Goal: Transaction & Acquisition: Purchase product/service

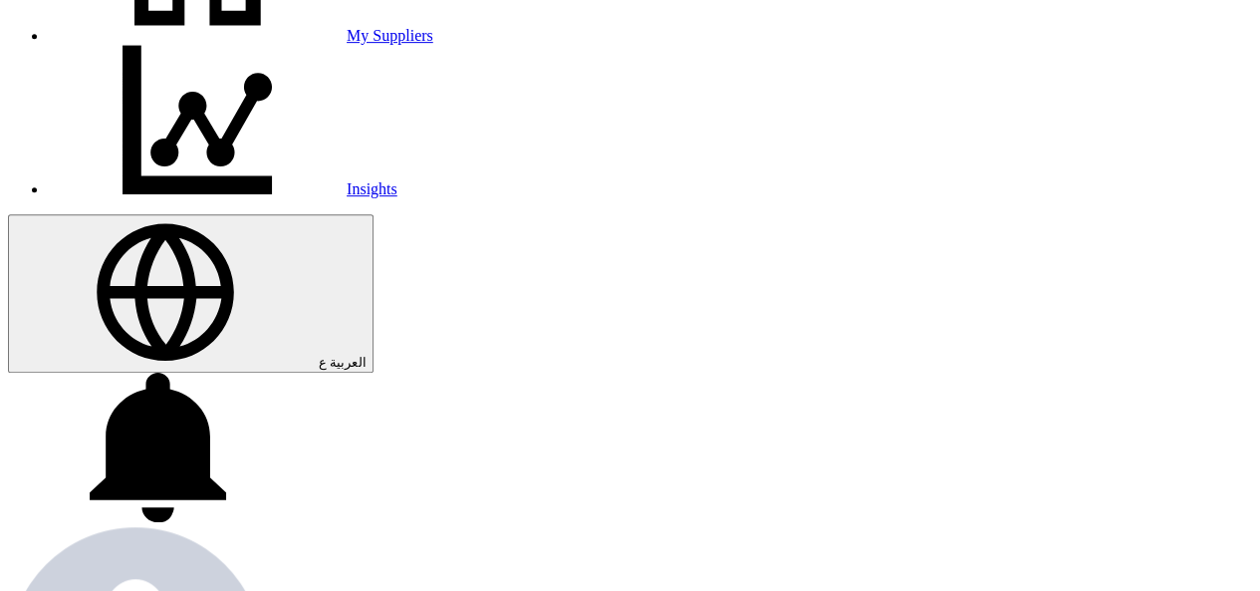
scroll to position [498, 0]
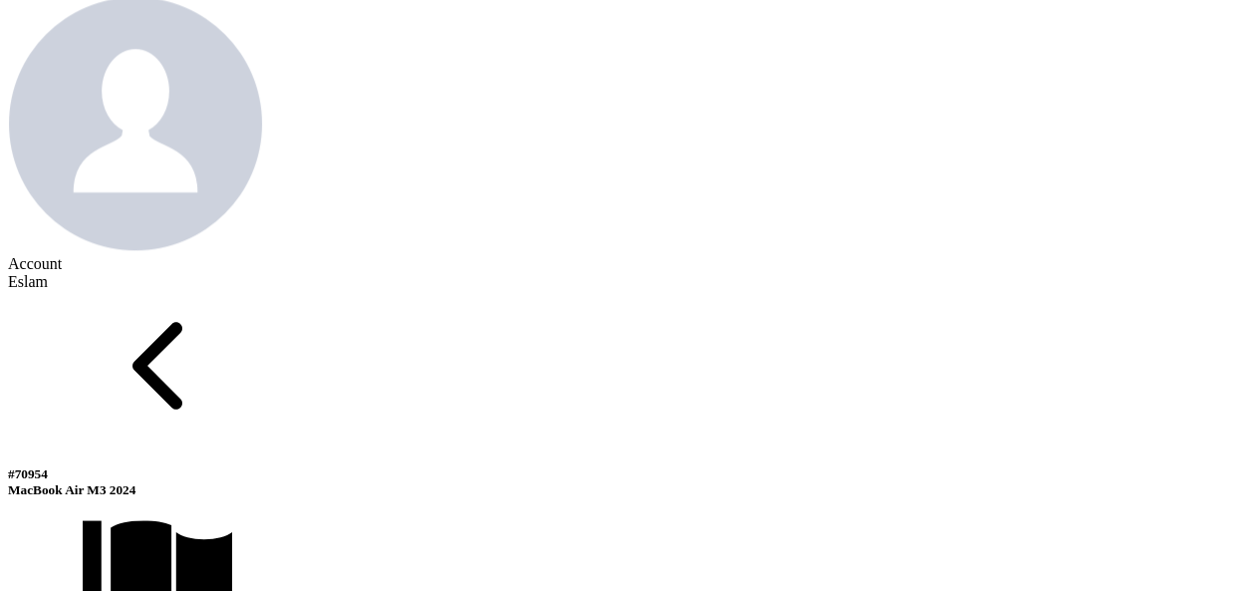
scroll to position [1095, 0]
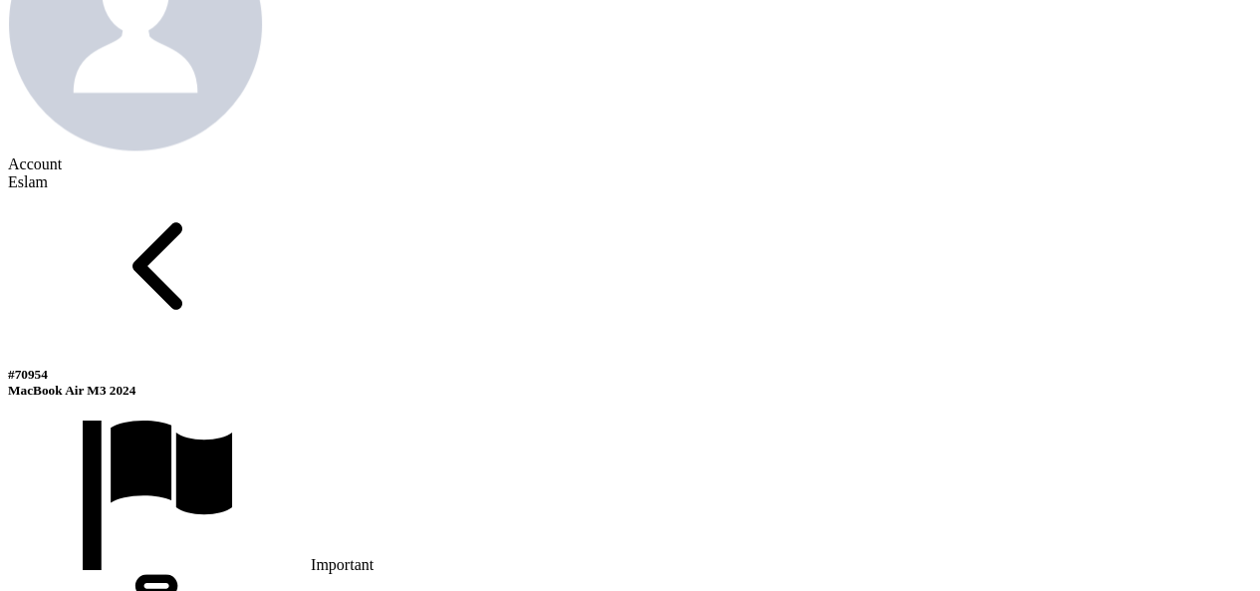
drag, startPoint x: 584, startPoint y: 294, endPoint x: 659, endPoint y: 302, distance: 76.1
copy span "54,824.56"
drag, startPoint x: 1069, startPoint y: 297, endPoint x: 1124, endPoint y: 300, distance: 55.8
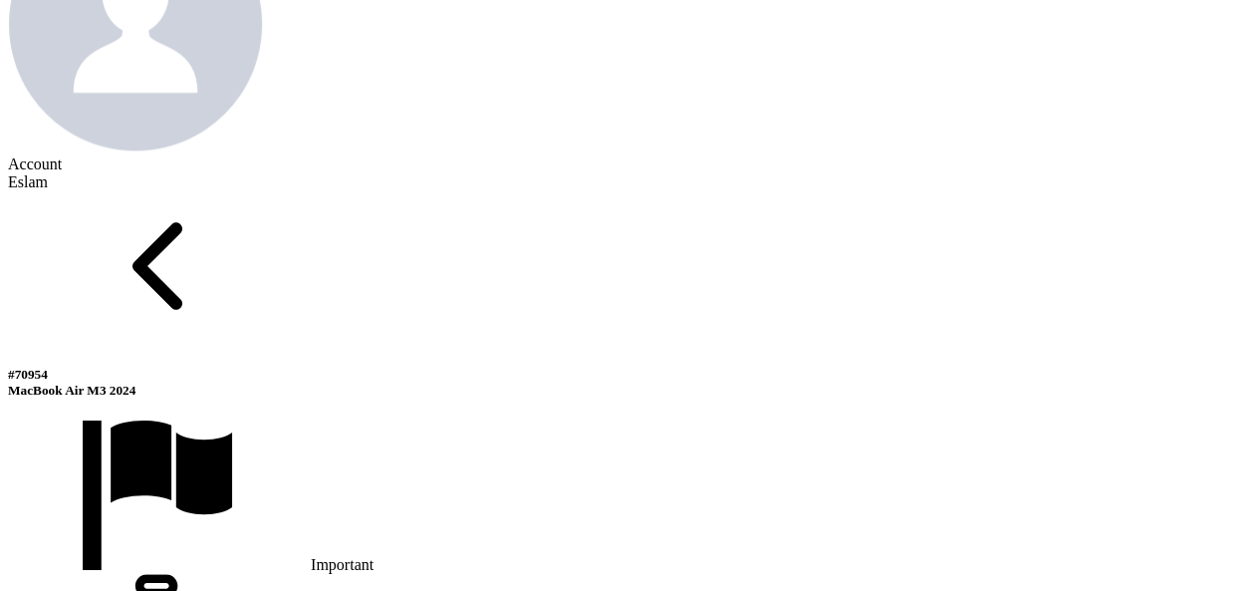
copy span "3-5 Days"
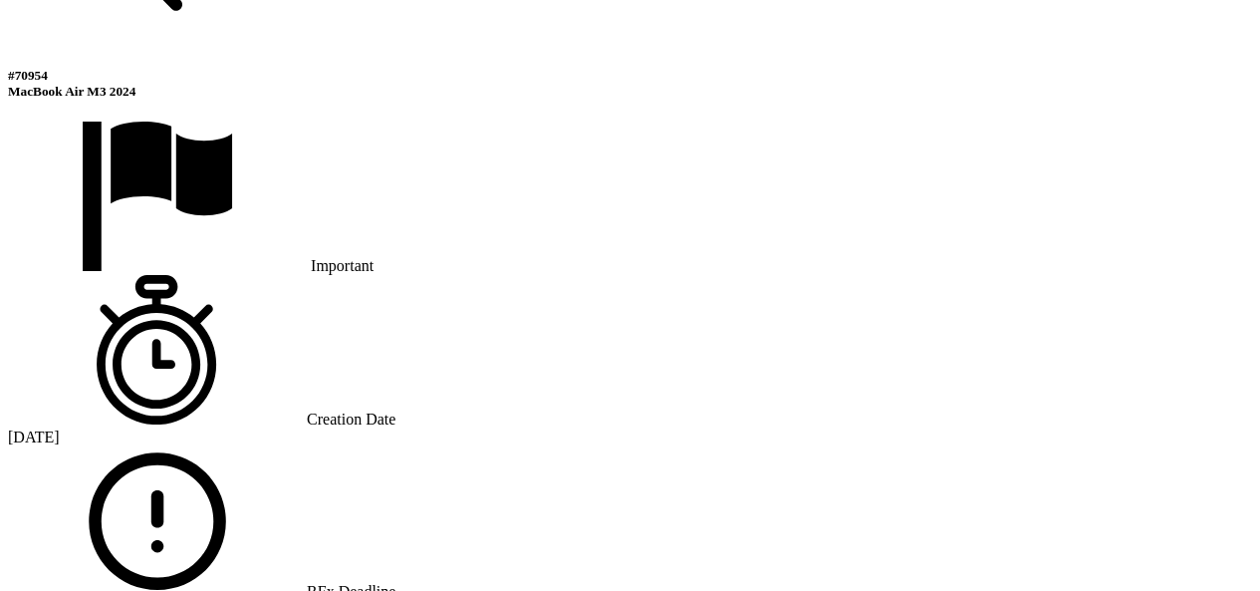
scroll to position [1494, 0]
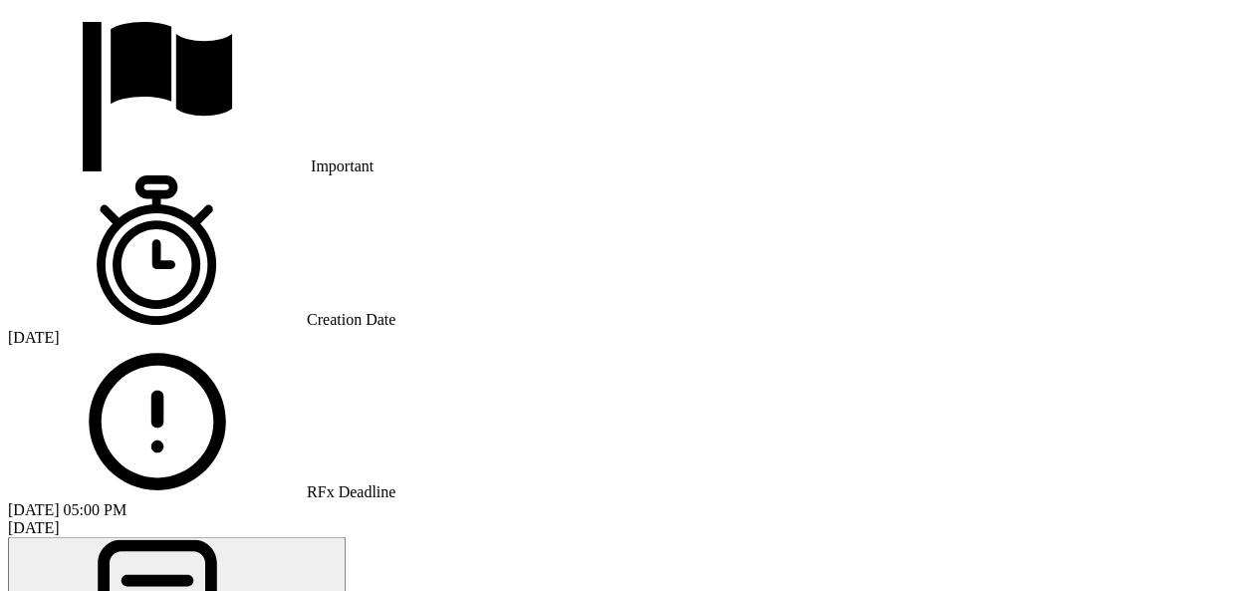
drag, startPoint x: 152, startPoint y: 383, endPoint x: 434, endPoint y: 392, distance: 282.0
copy span "100% [DATE] from Invoice Date."
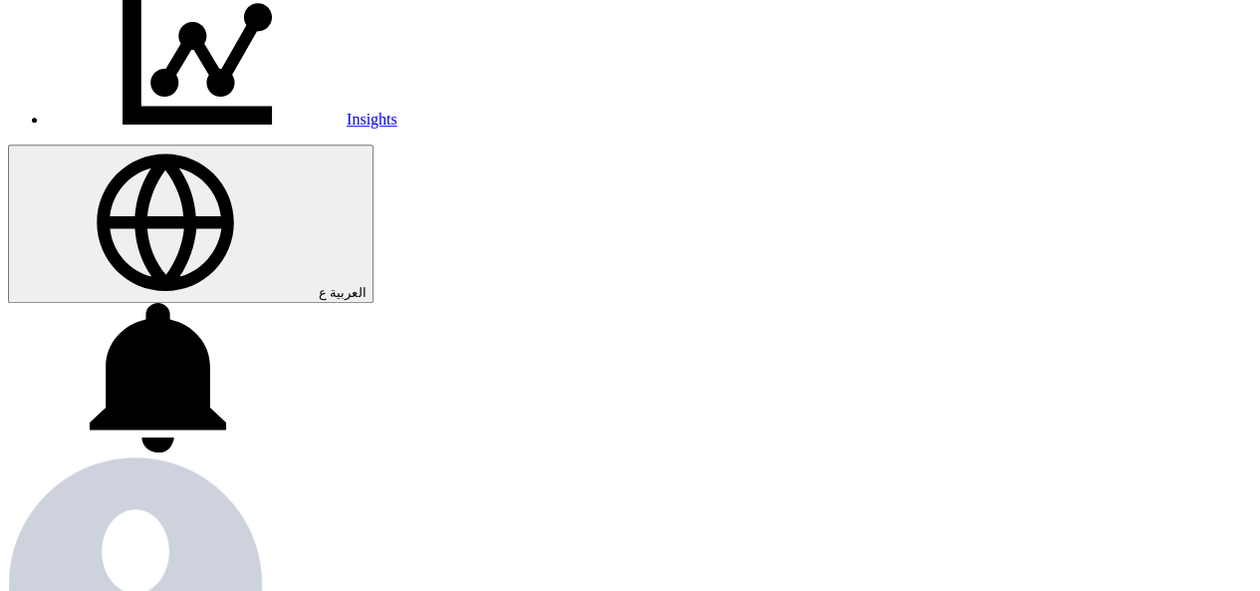
scroll to position [498, 0]
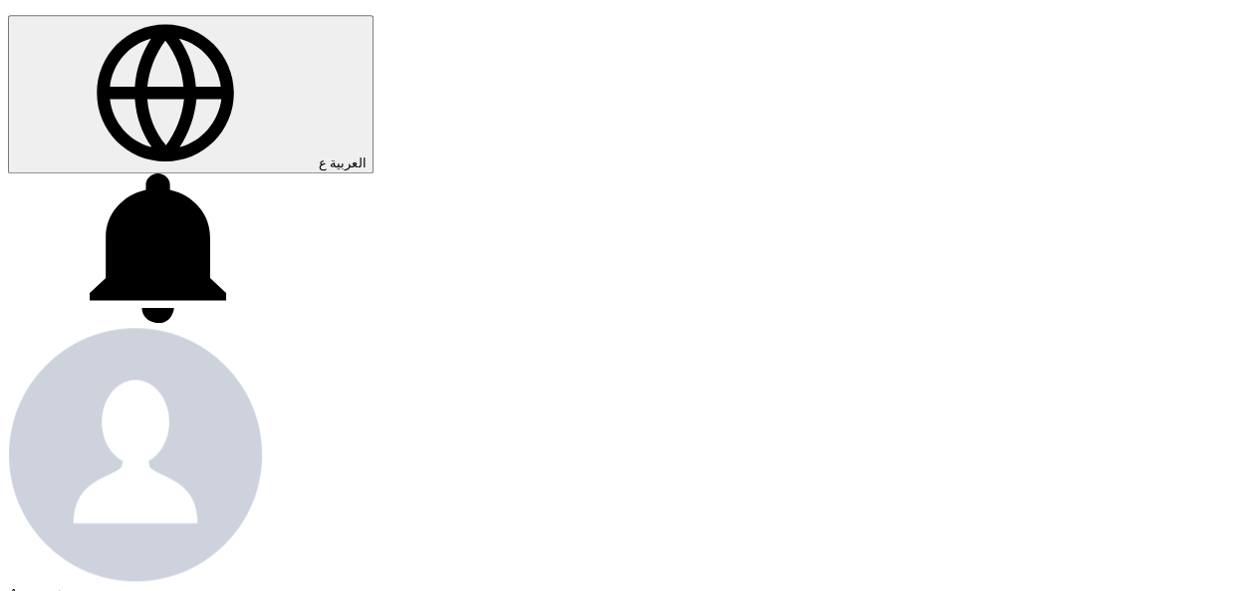
scroll to position [697, 0]
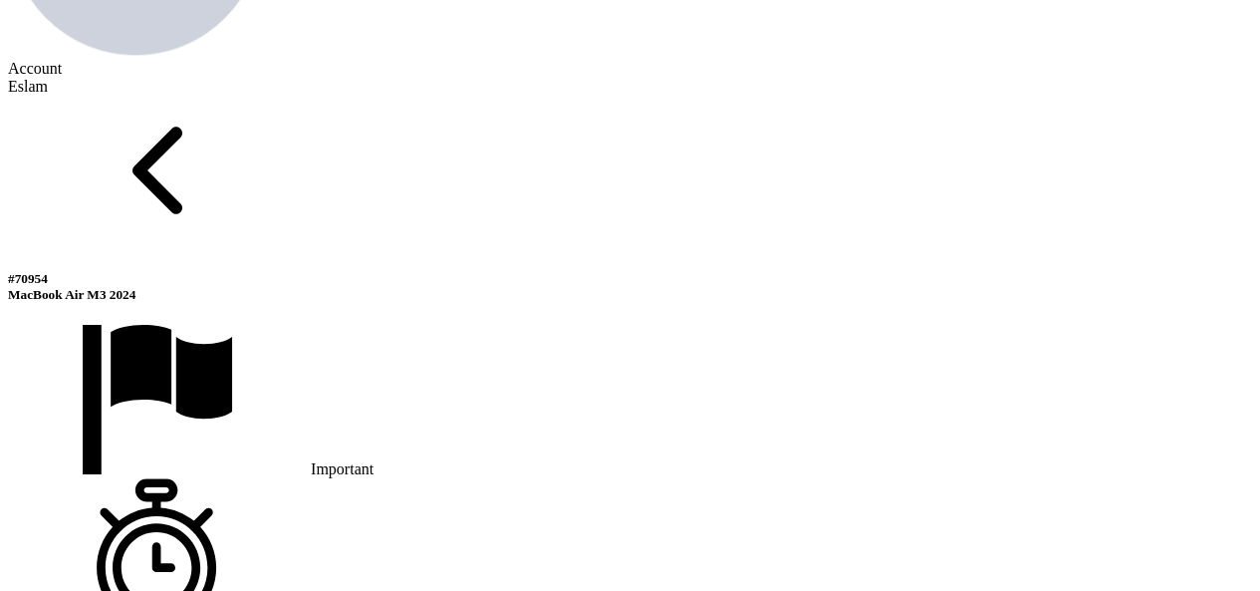
scroll to position [1195, 0]
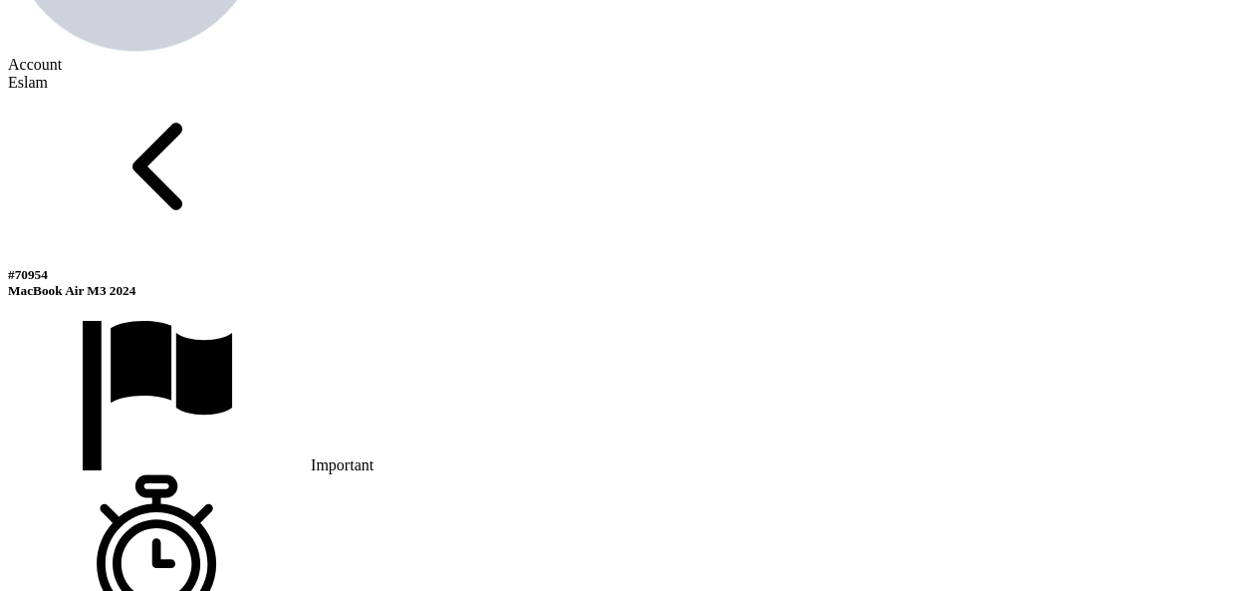
drag, startPoint x: 590, startPoint y: 359, endPoint x: 671, endPoint y: 372, distance: 82.8
copy span "56,315.79"
drag, startPoint x: 1056, startPoint y: 358, endPoint x: 1125, endPoint y: 361, distance: 69.8
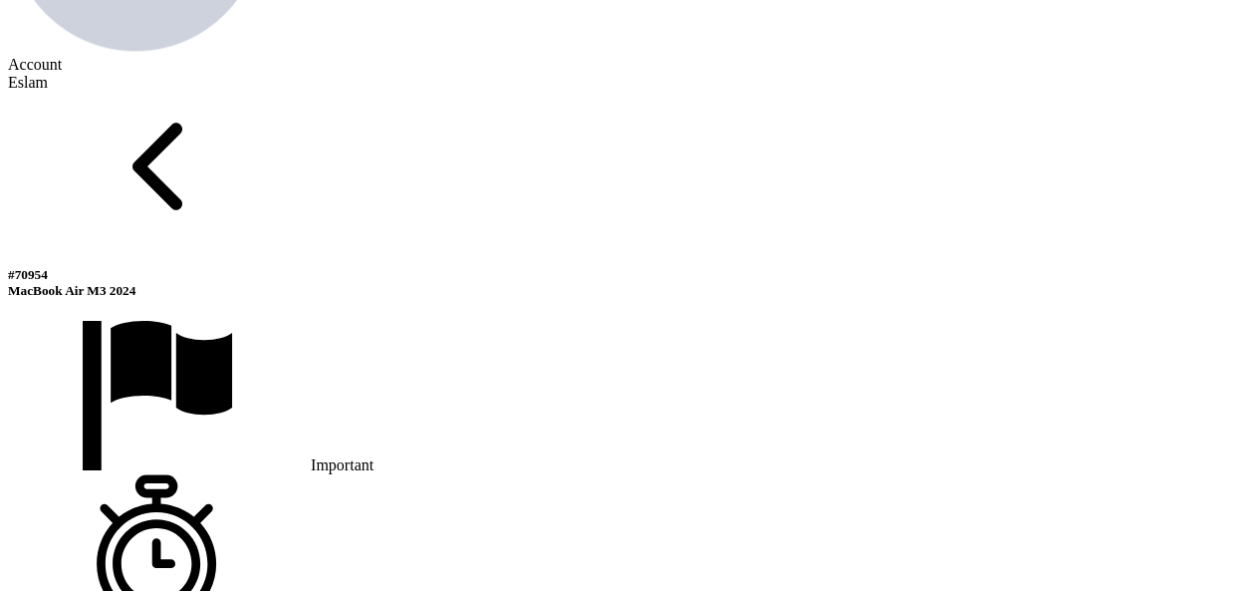
copy span "3-5 Days"
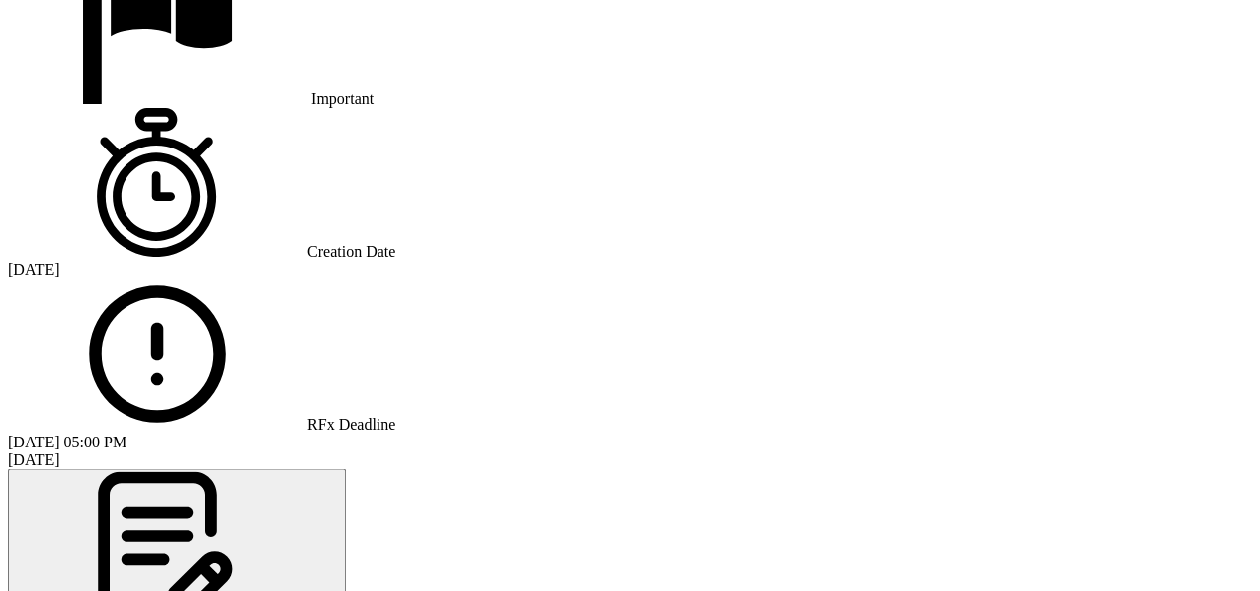
scroll to position [1593, 0]
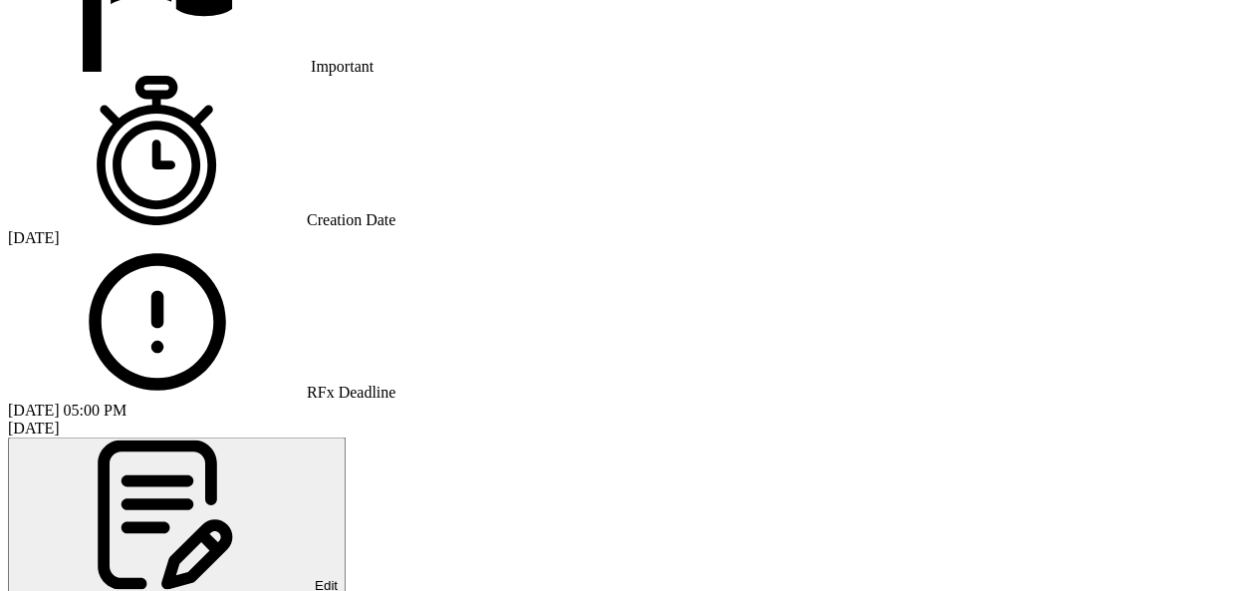
drag, startPoint x: 156, startPoint y: 461, endPoint x: 426, endPoint y: 460, distance: 269.9
copy span "100% [DATE] from Invoice Date"
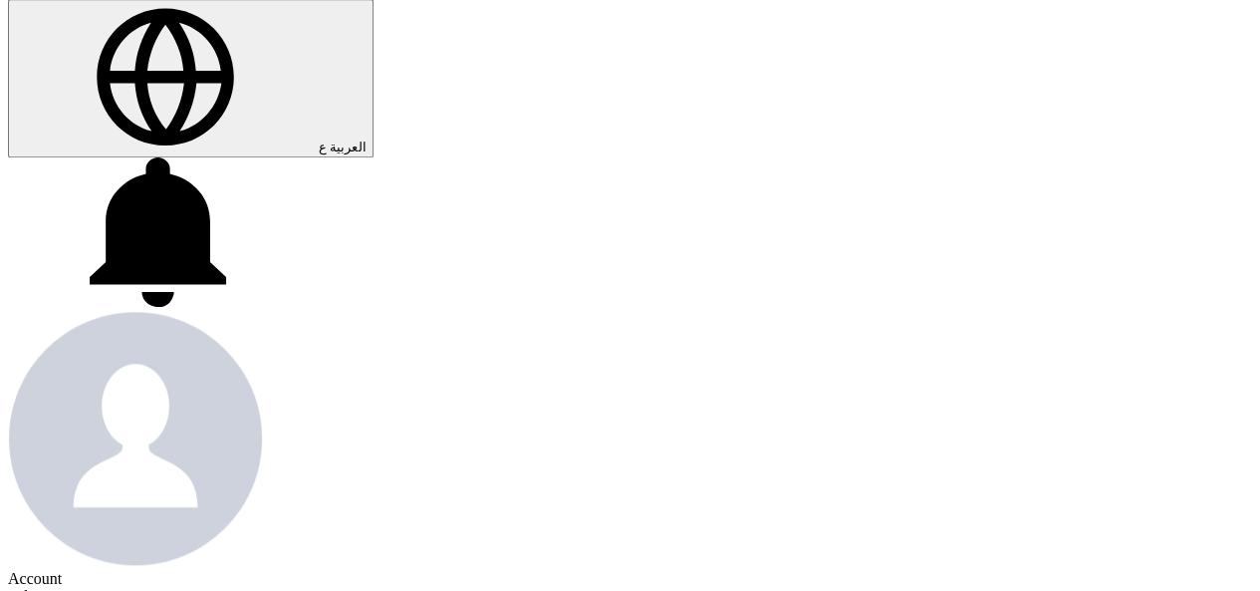
scroll to position [598, 0]
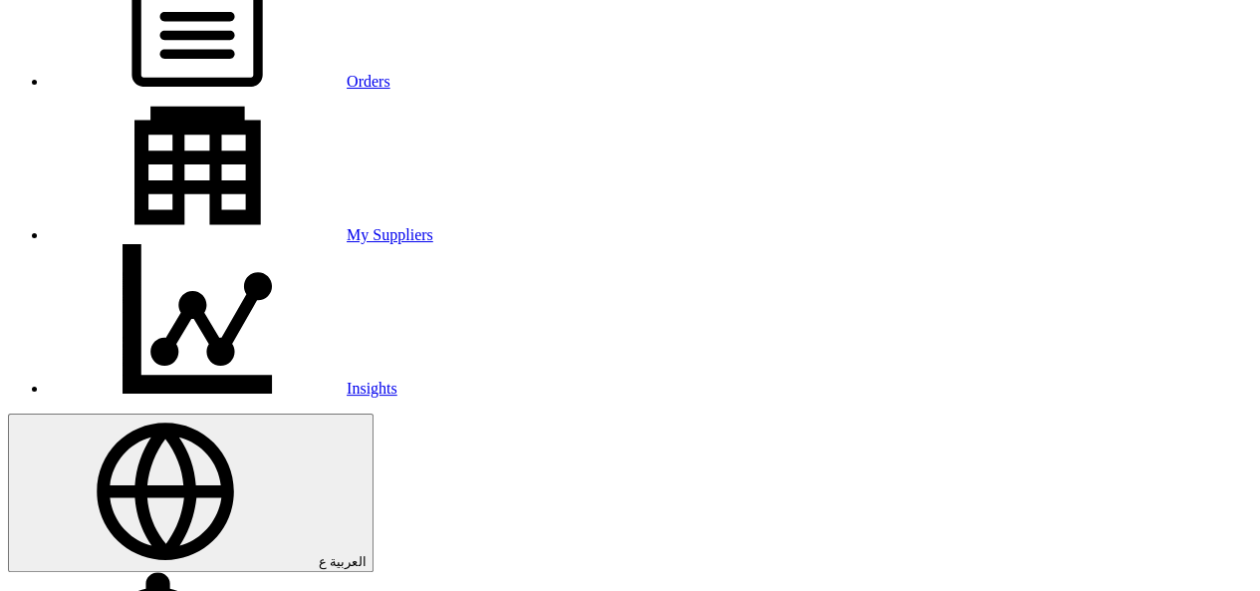
scroll to position [299, 0]
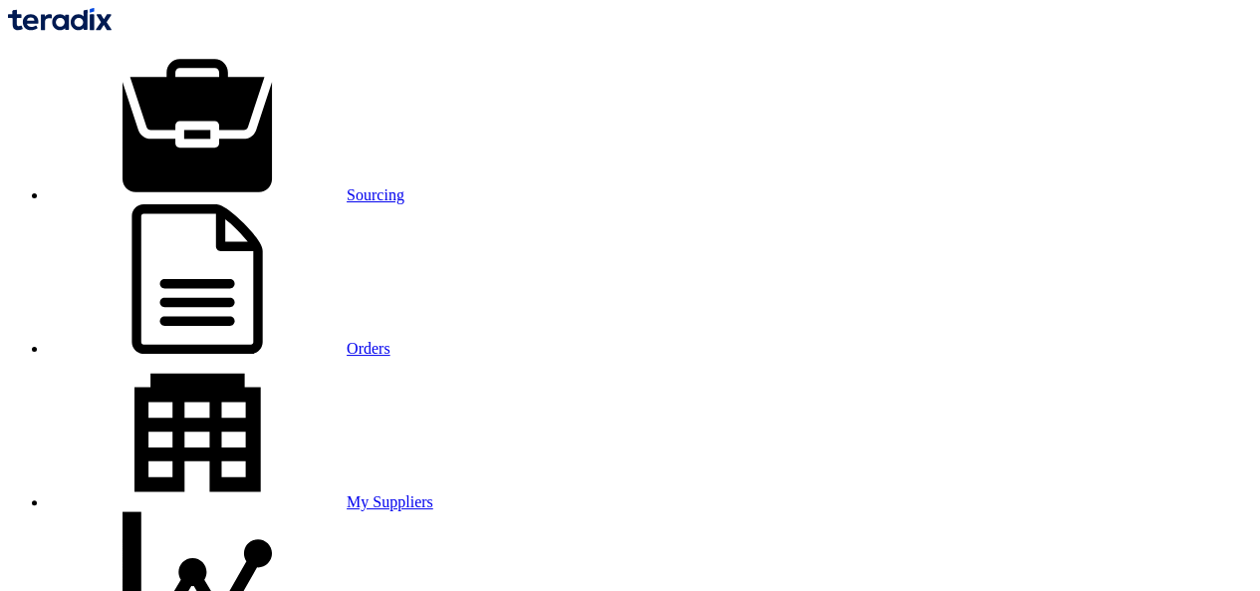
click at [390, 340] on link "Orders" at bounding box center [219, 348] width 343 height 17
click at [256, 186] on link "Sourcing" at bounding box center [226, 194] width 357 height 17
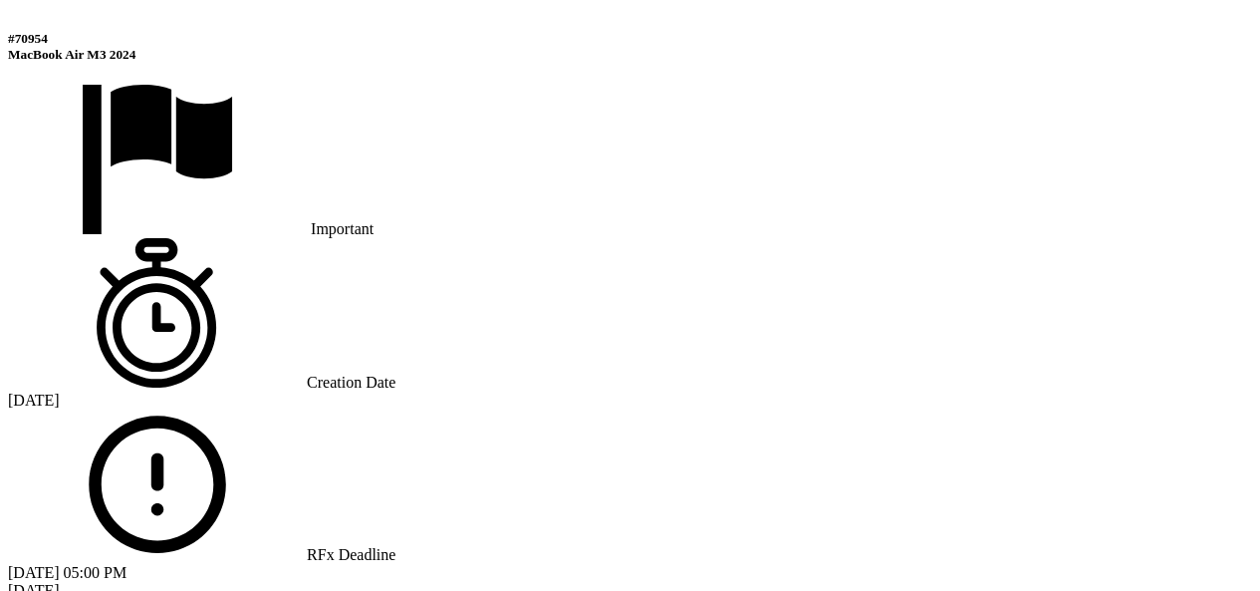
scroll to position [1480, 0]
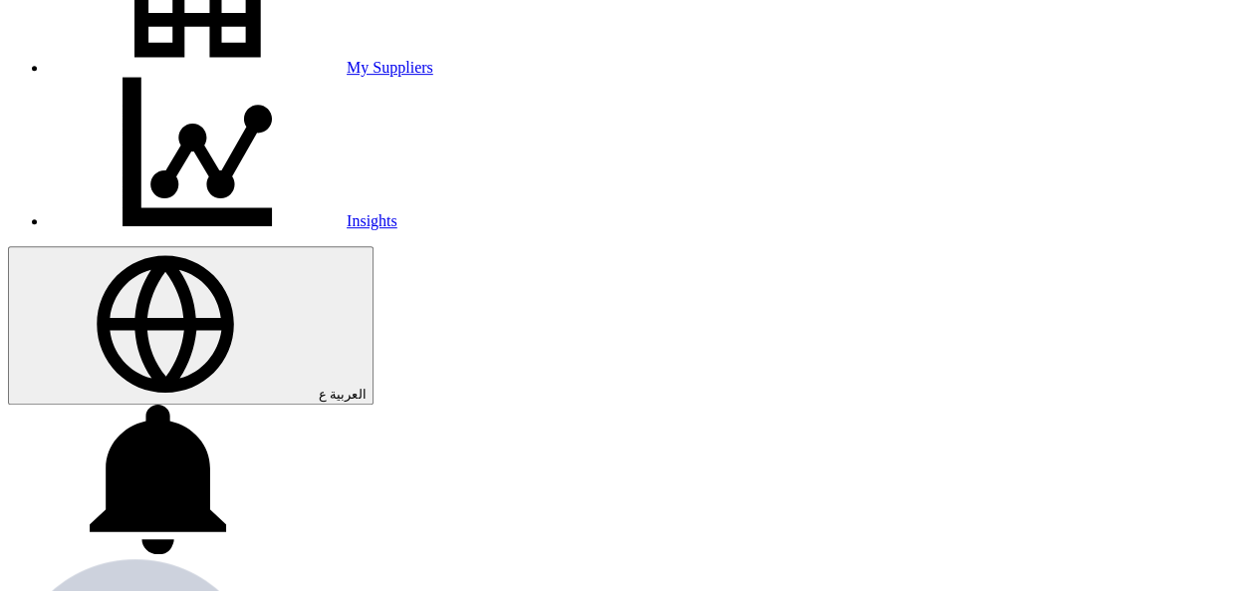
scroll to position [484, 0]
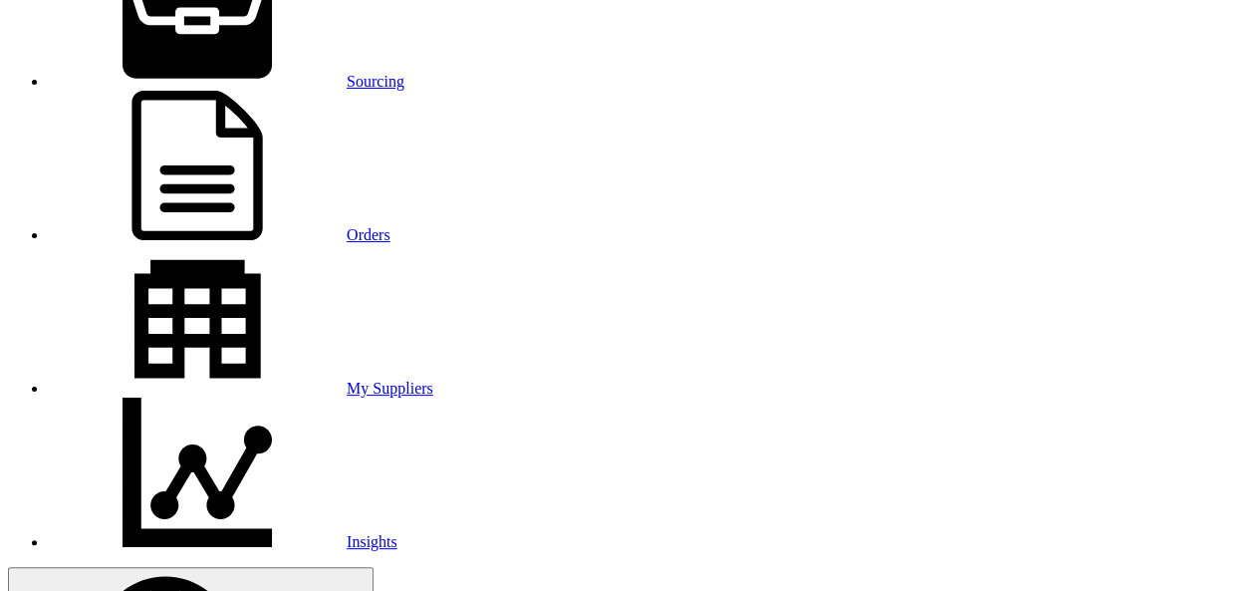
scroll to position [0, 0]
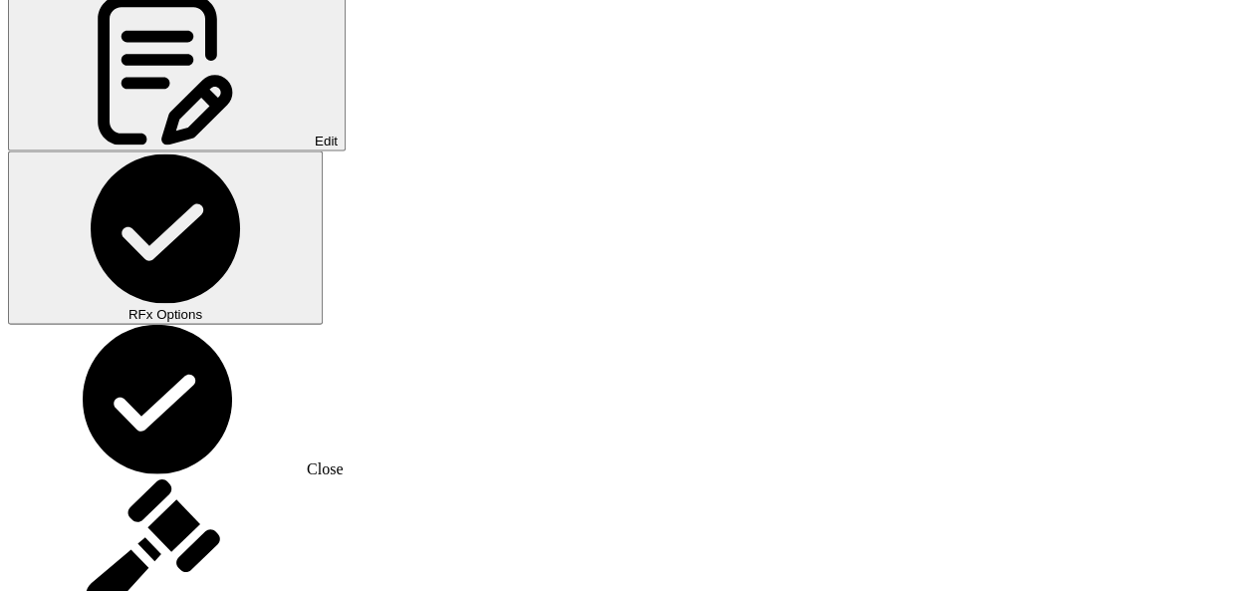
scroll to position [2064, 0]
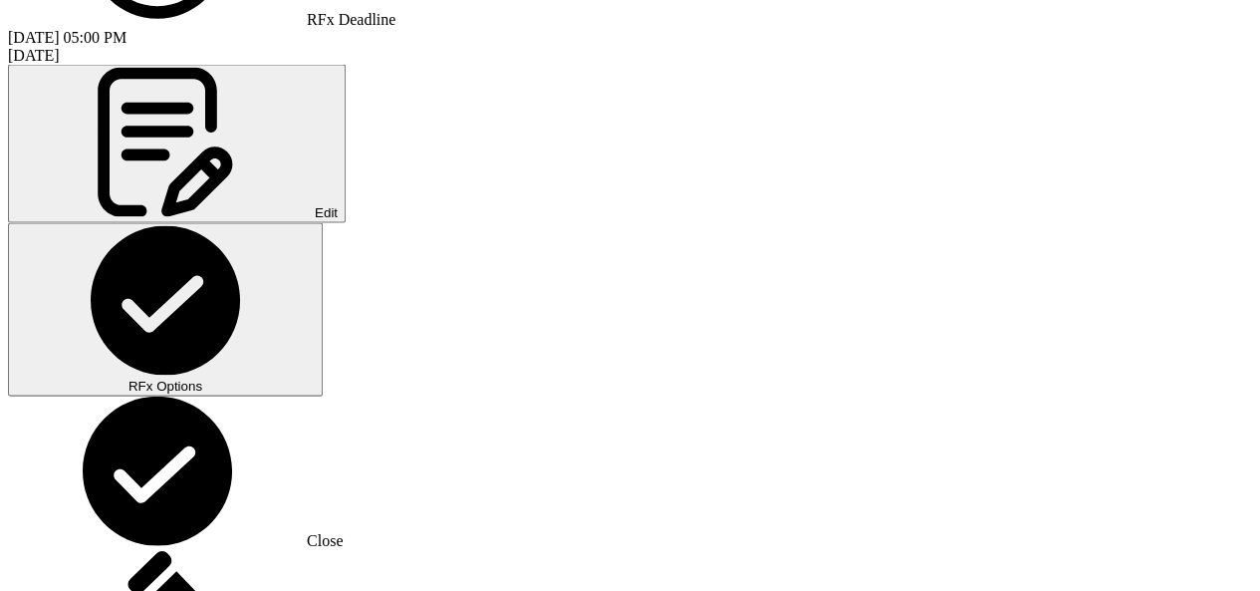
scroll to position [1865, 0]
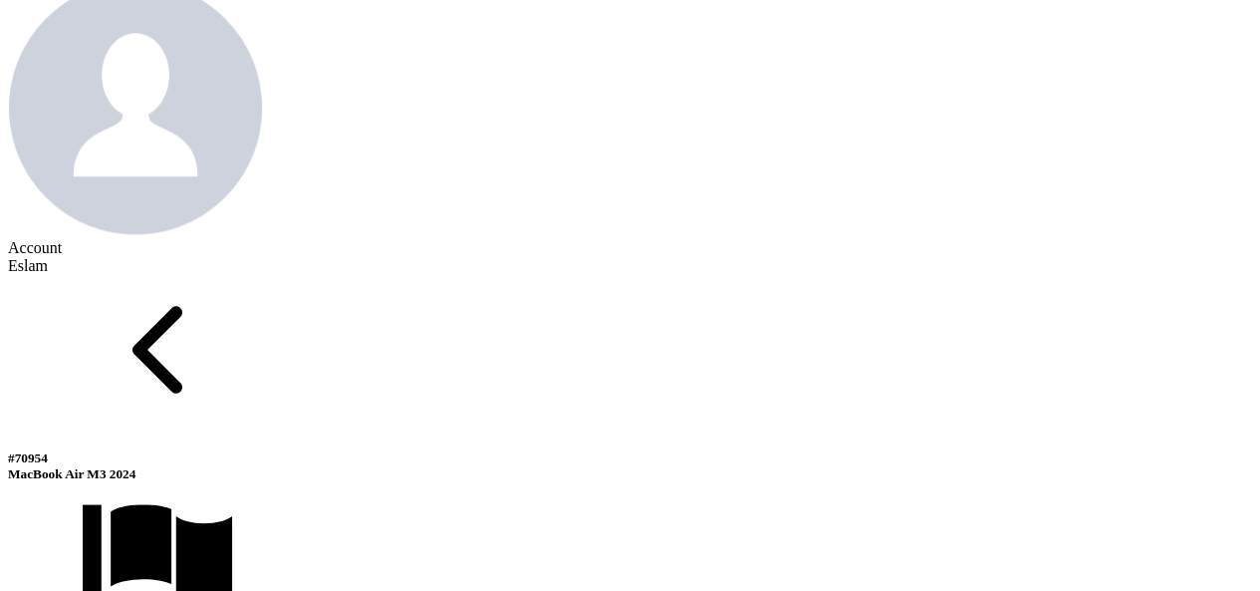
scroll to position [969, 0]
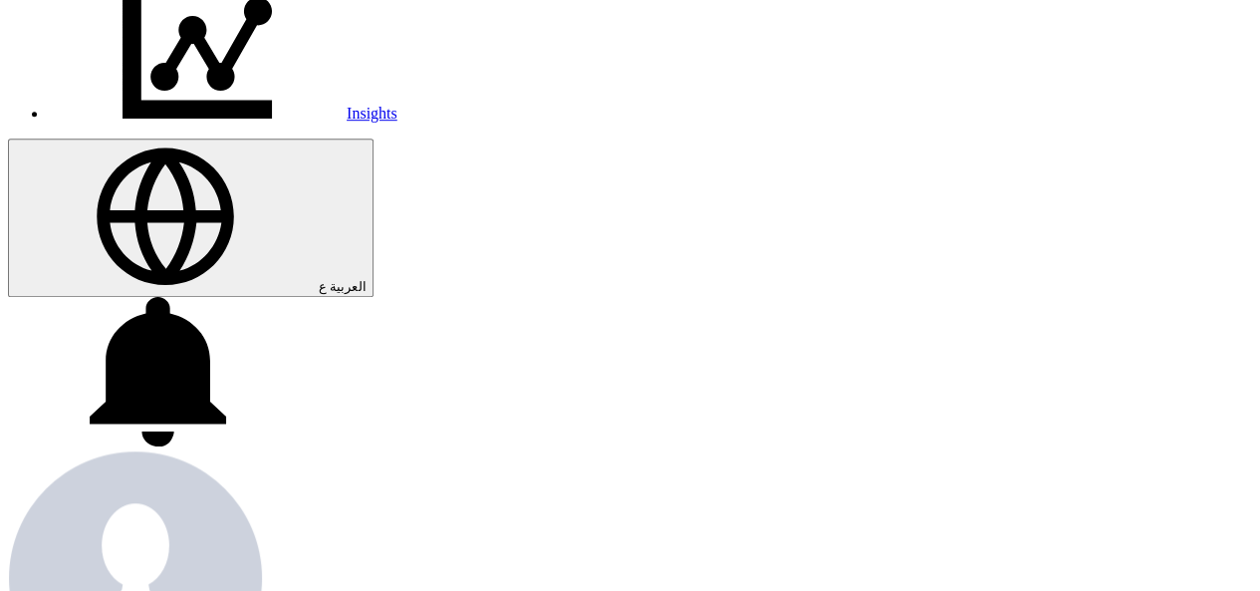
scroll to position [471, 0]
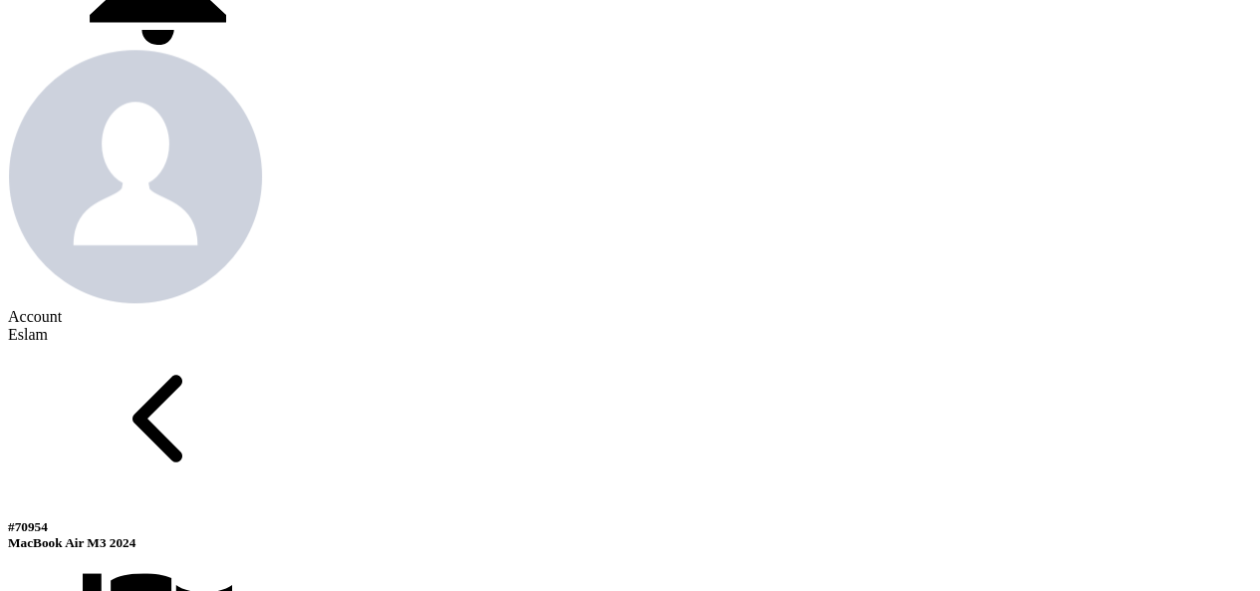
scroll to position [969, 0]
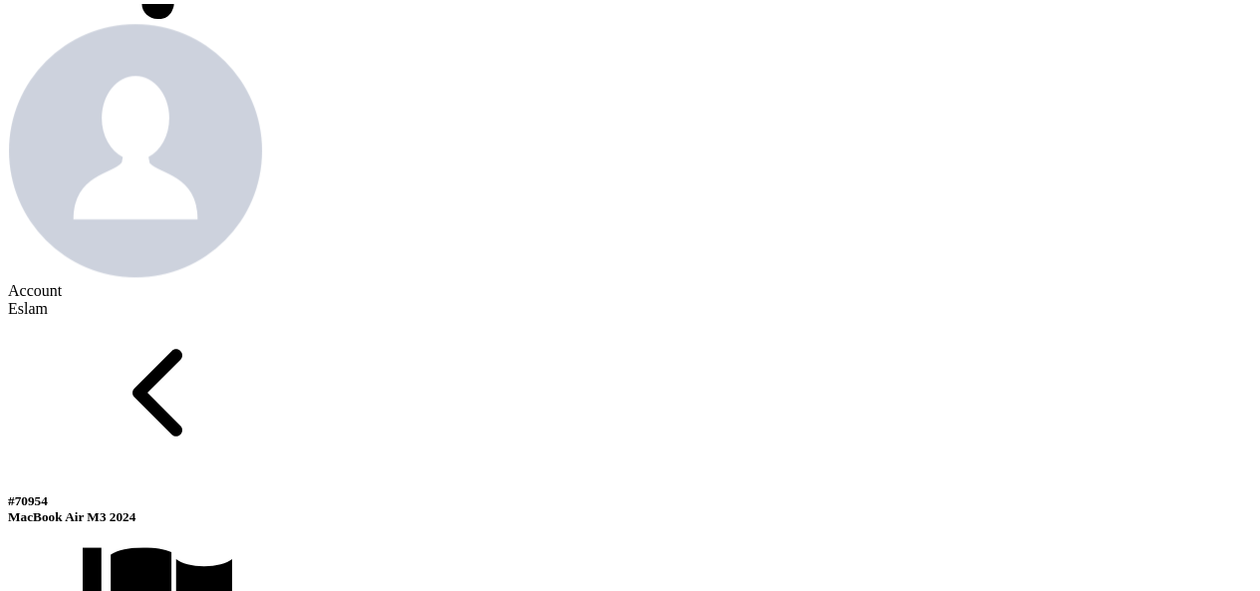
drag, startPoint x: 590, startPoint y: 304, endPoint x: 669, endPoint y: 308, distance: 79.8
drag, startPoint x: 947, startPoint y: 303, endPoint x: 1011, endPoint y: 303, distance: 63.7
copy span "55,000"
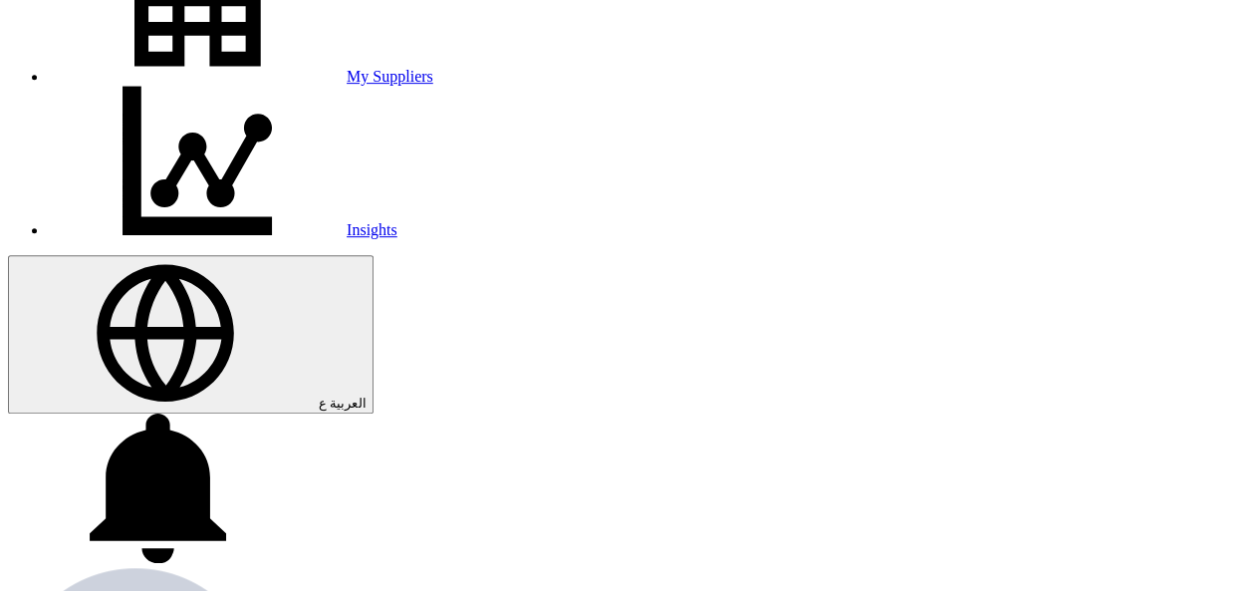
scroll to position [371, 0]
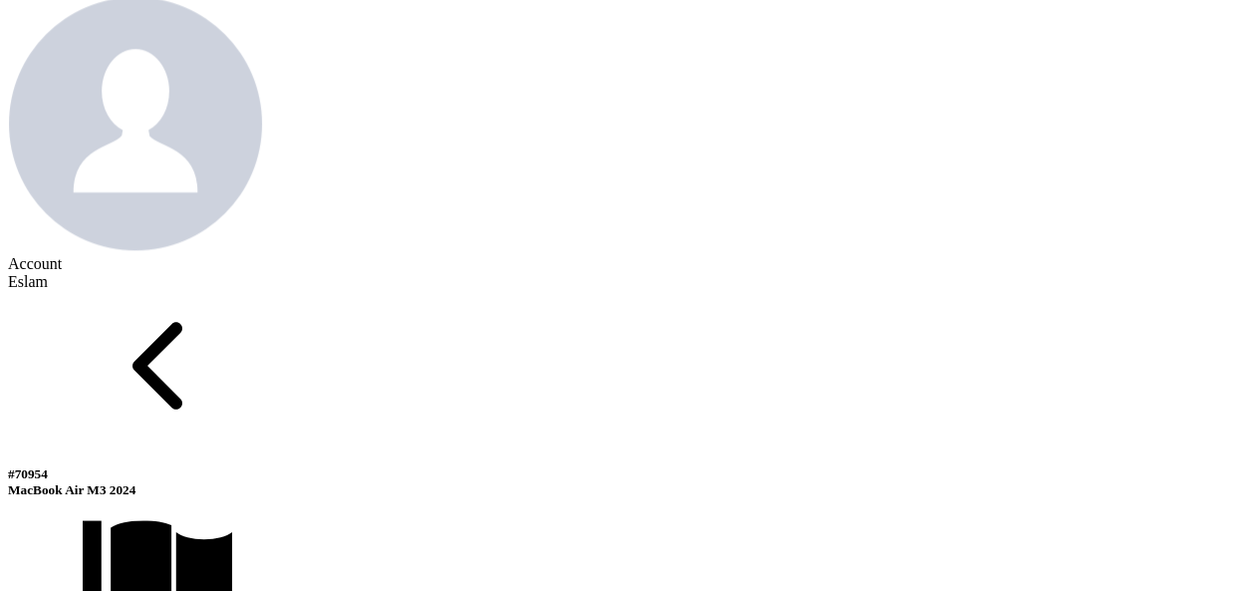
scroll to position [1095, 0]
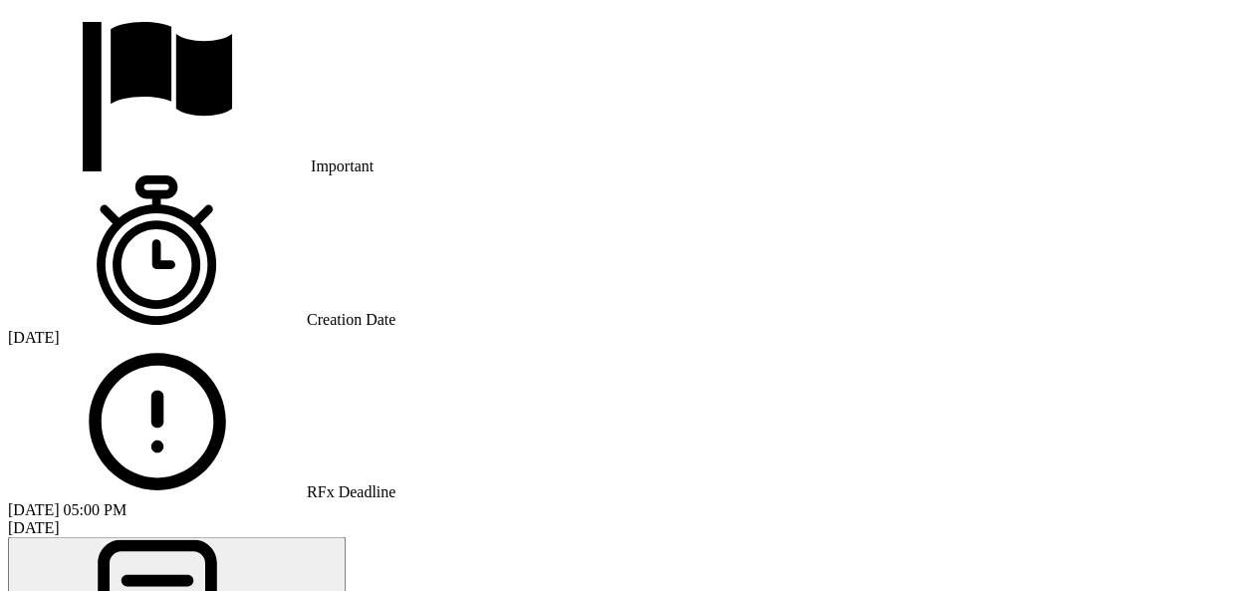
scroll to position [1593, 0]
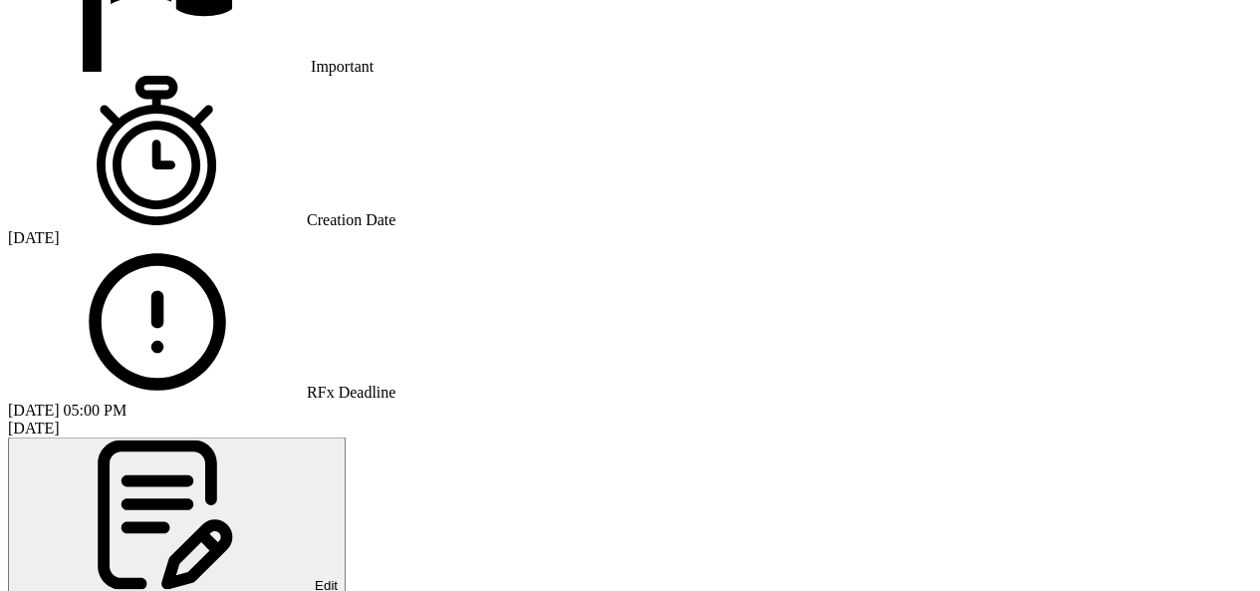
drag, startPoint x: 946, startPoint y: 399, endPoint x: 998, endPoint y: 398, distance: 51.8
copy span "73,000"
drag, startPoint x: 1072, startPoint y: 402, endPoint x: 1145, endPoint y: 402, distance: 73.7
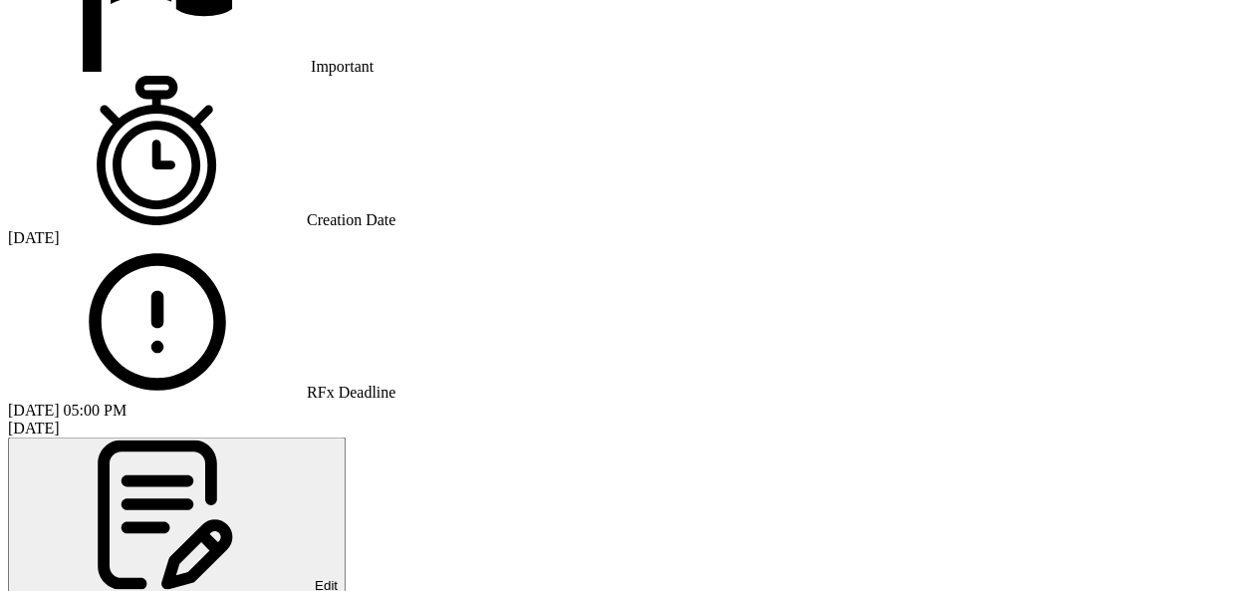
drag, startPoint x: 1062, startPoint y: 407, endPoint x: 1139, endPoint y: 404, distance: 77.7
copy span "2-4 Weeks"
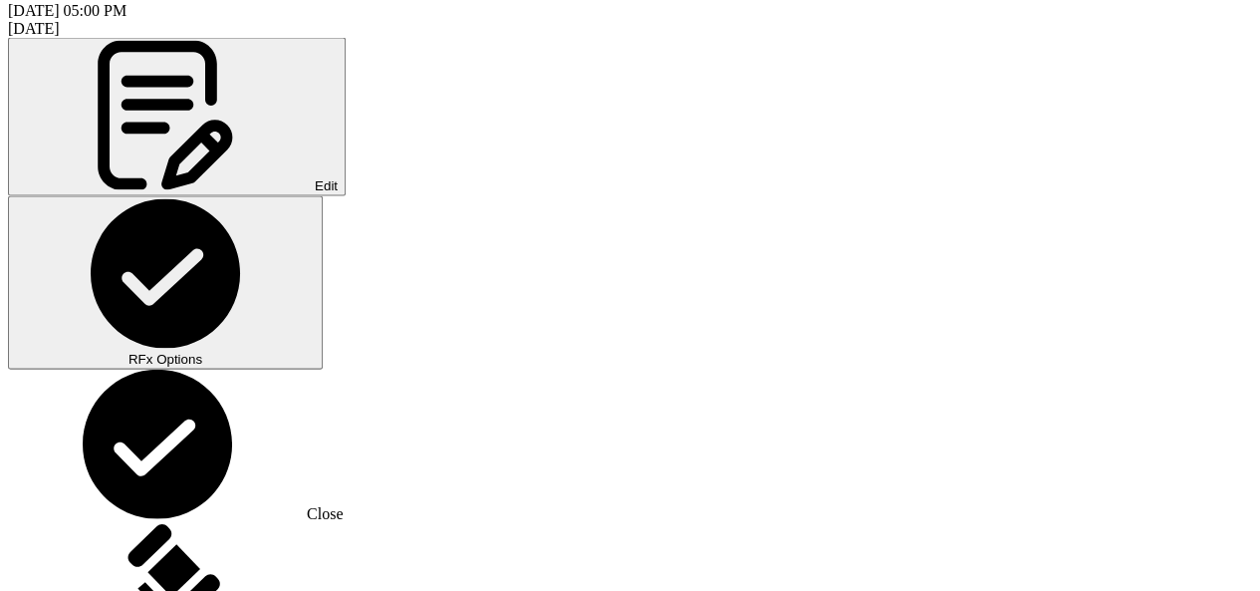
scroll to position [2091, 0]
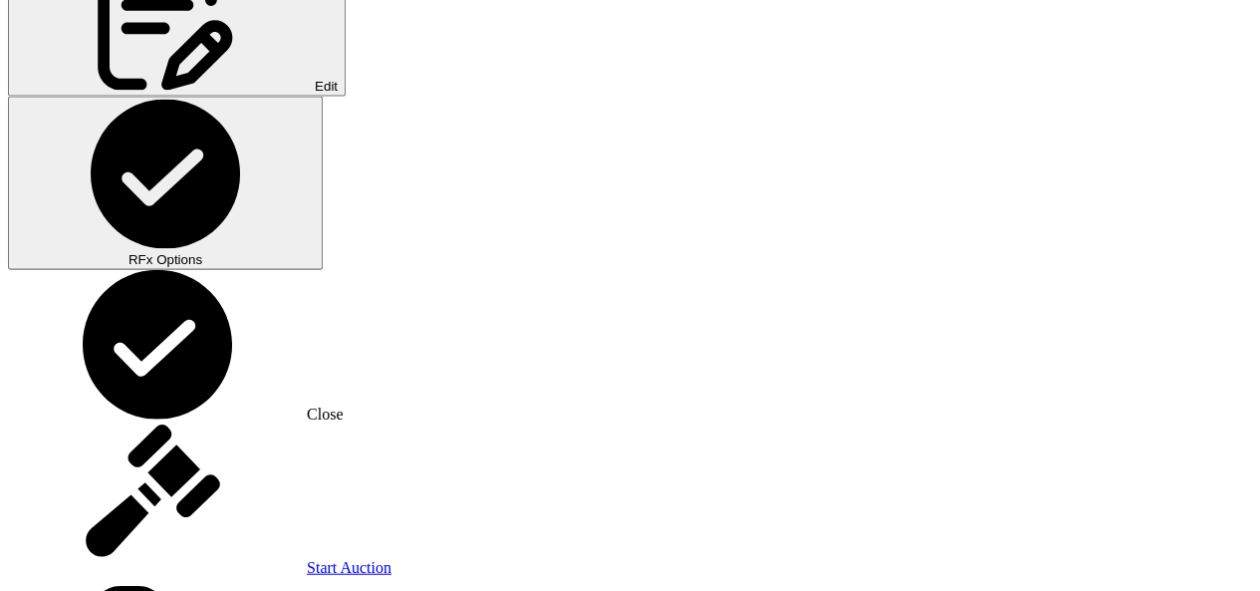
drag, startPoint x: 156, startPoint y: 386, endPoint x: 422, endPoint y: 429, distance: 269.3
copy div "50% Advance Payment Upon Receiving PO, 50% [DATE] from Invoice Date."
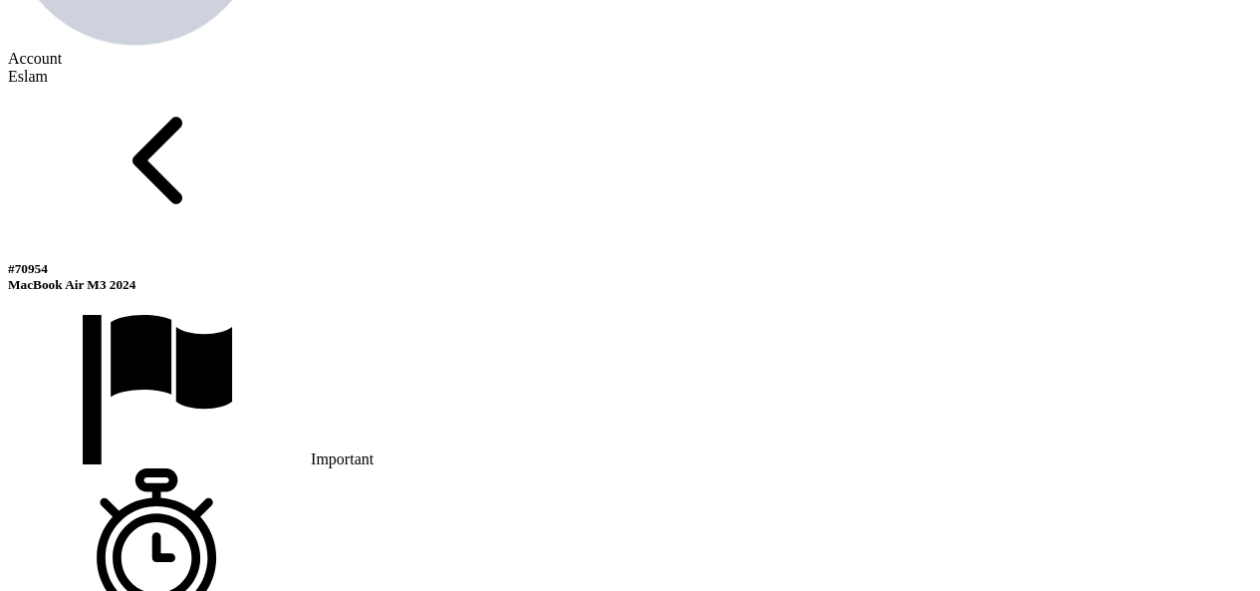
scroll to position [1195, 0]
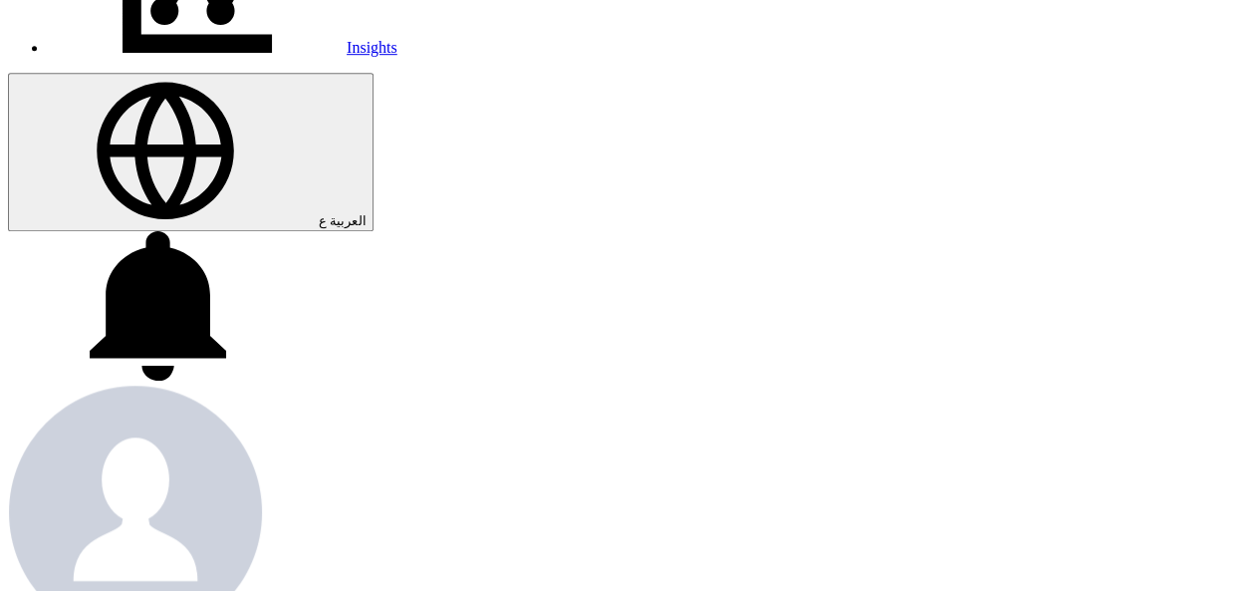
scroll to position [498, 0]
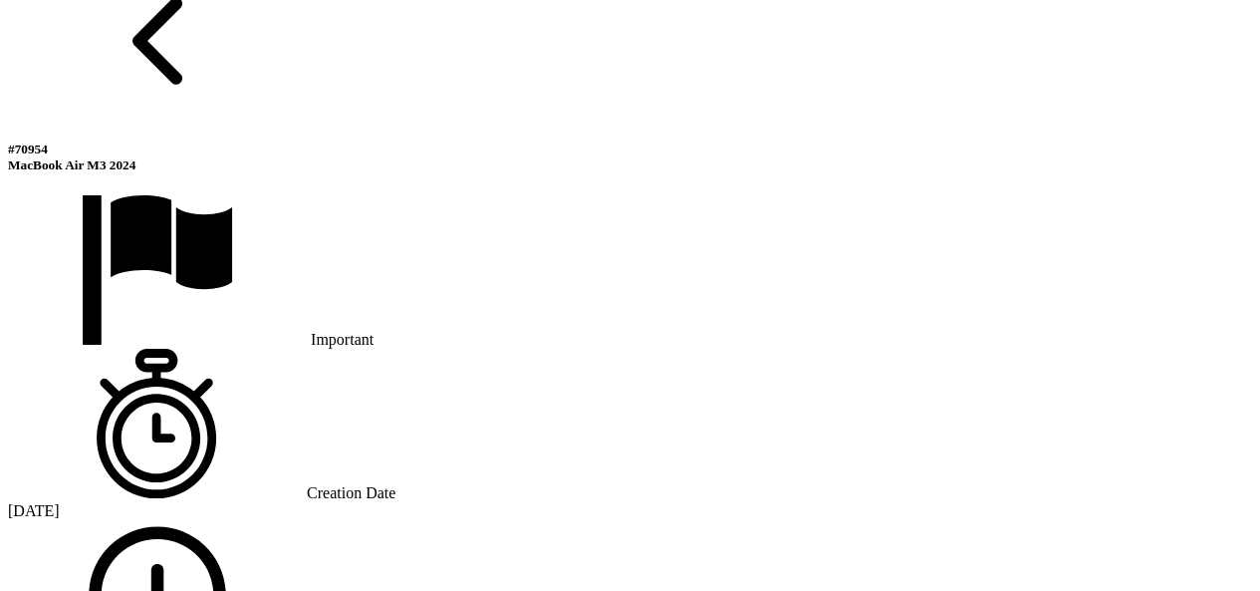
scroll to position [1394, 0]
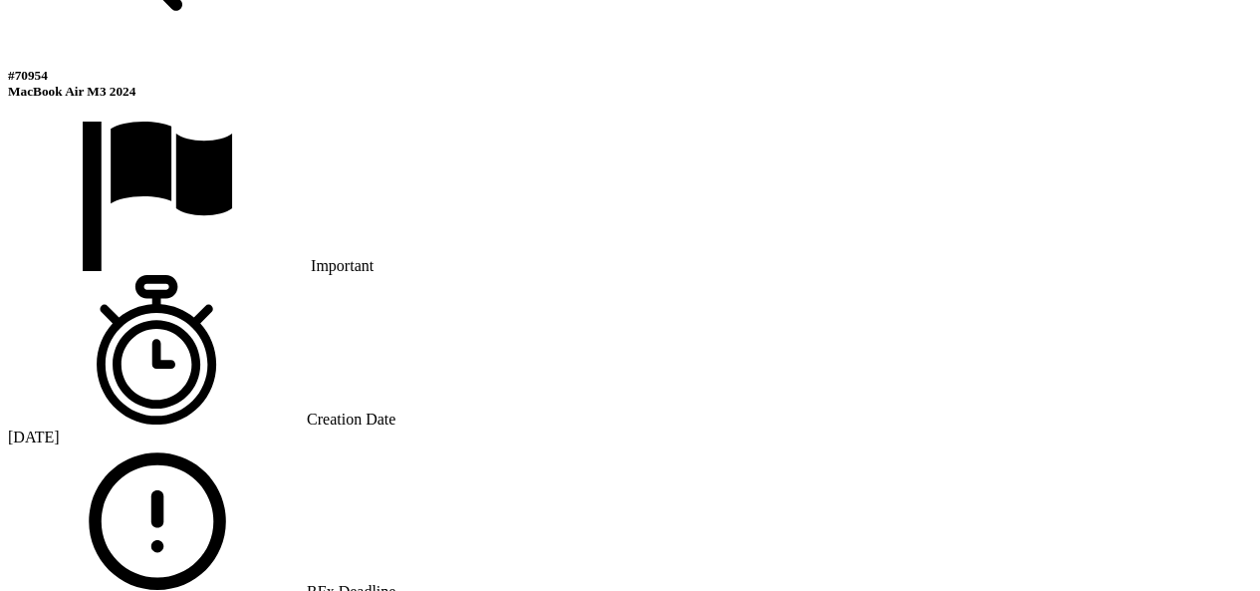
drag, startPoint x: 151, startPoint y: 370, endPoint x: 464, endPoint y: 375, distance: 312.7
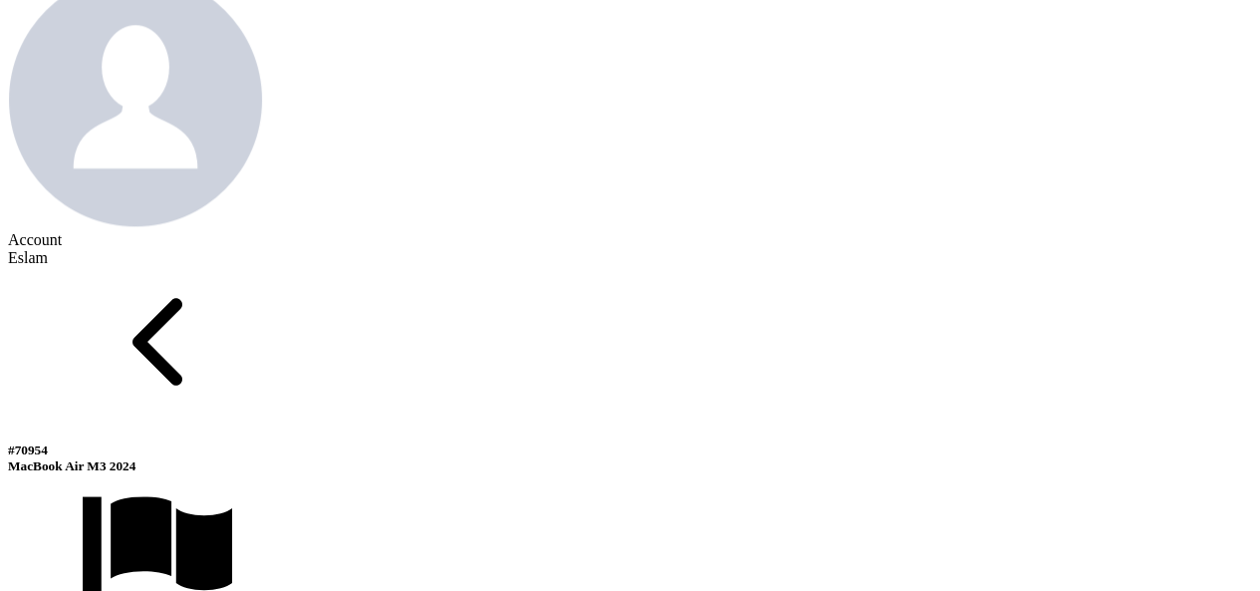
scroll to position [996, 0]
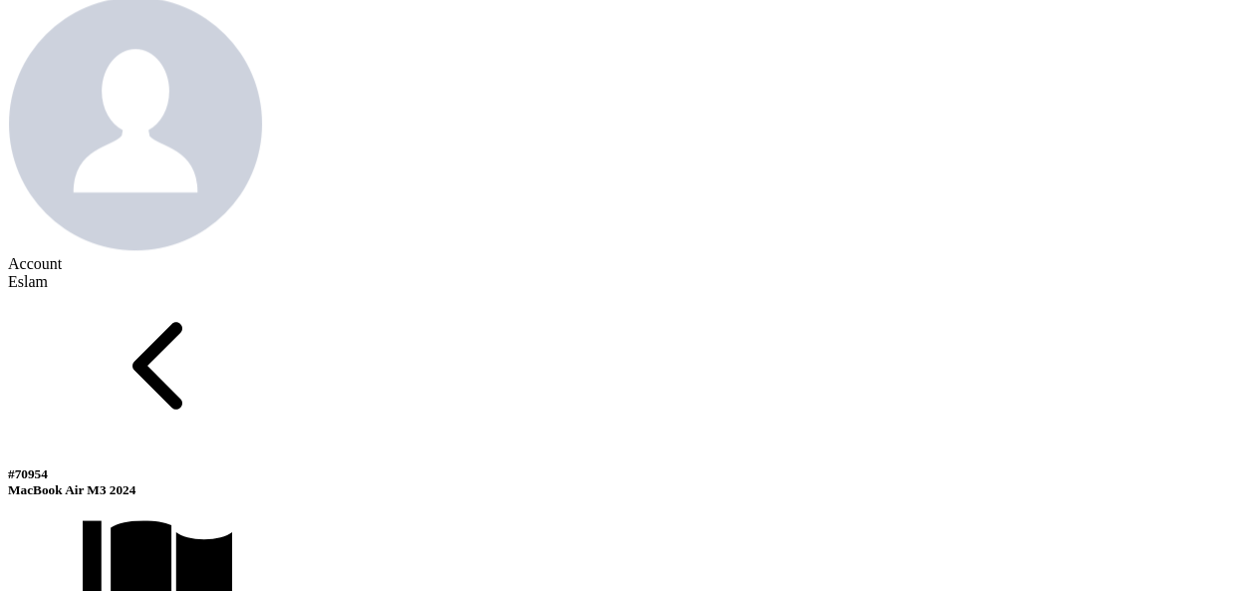
drag, startPoint x: 1067, startPoint y: 270, endPoint x: 1103, endPoint y: 292, distance: 42.9
drag, startPoint x: 1060, startPoint y: 262, endPoint x: 1117, endPoint y: 293, distance: 65.5
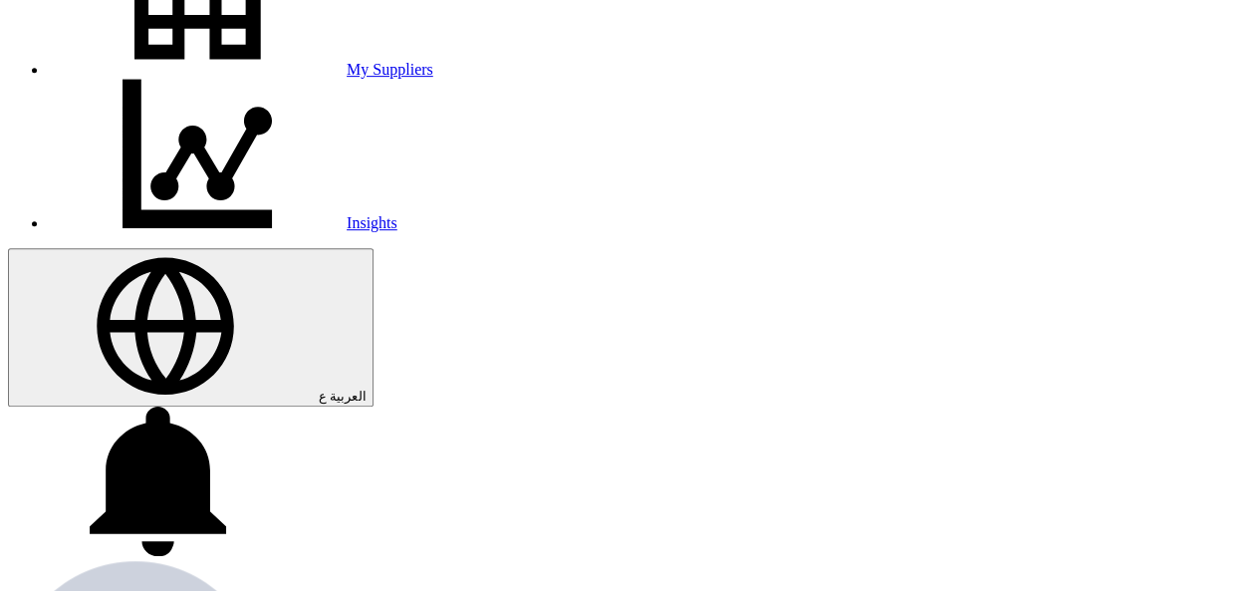
scroll to position [398, 0]
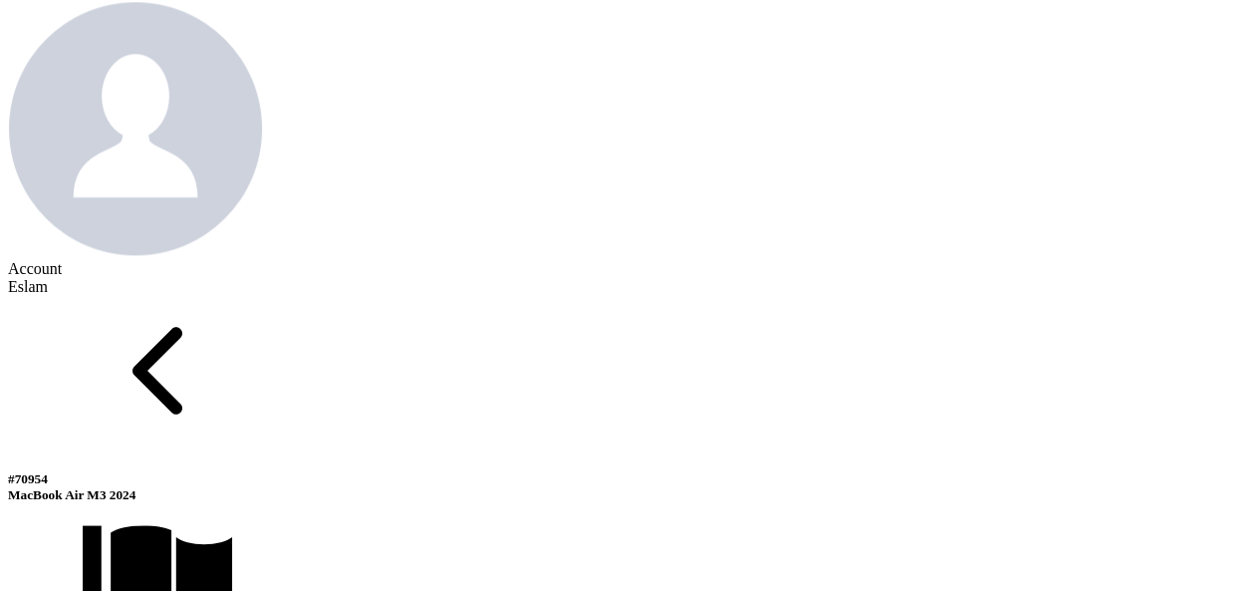
scroll to position [996, 0]
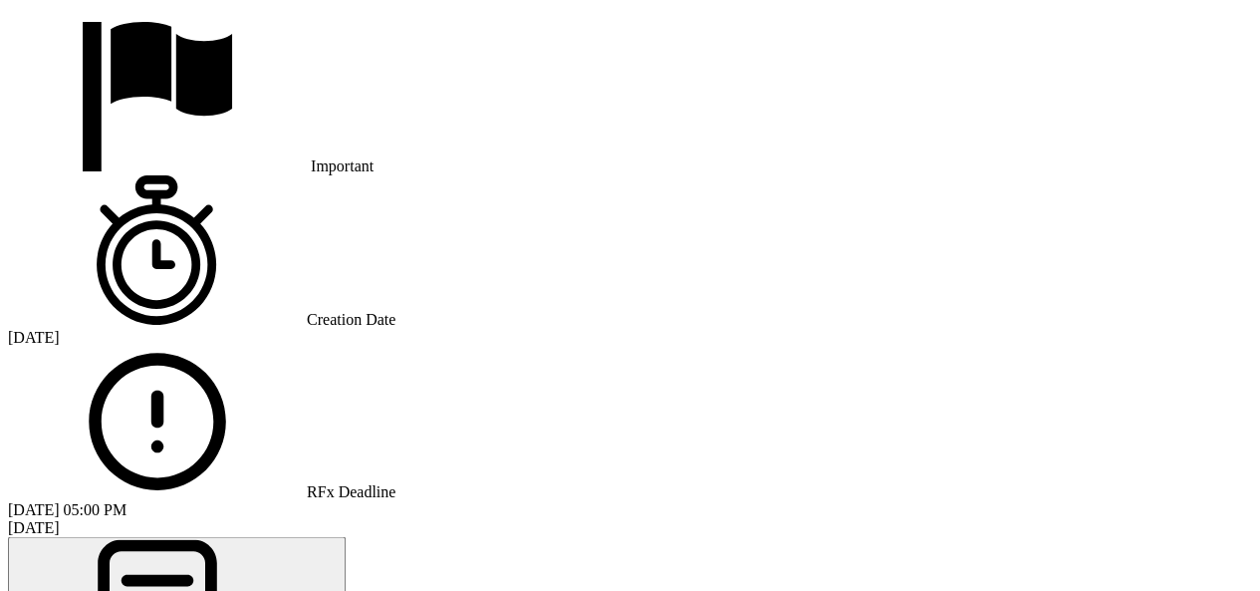
scroll to position [1593, 0]
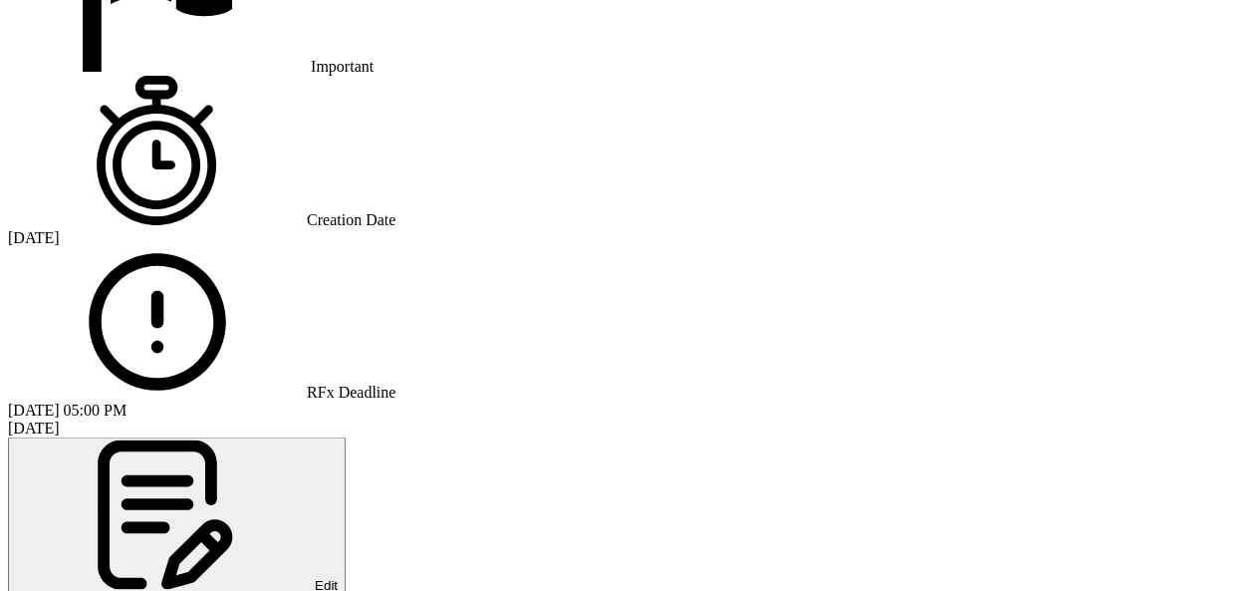
drag, startPoint x: 948, startPoint y: 216, endPoint x: 1016, endPoint y: 214, distance: 67.7
drag, startPoint x: 1072, startPoint y: 218, endPoint x: 1136, endPoint y: 215, distance: 64.8
drag, startPoint x: 1068, startPoint y: 220, endPoint x: 1138, endPoint y: 220, distance: 70.7
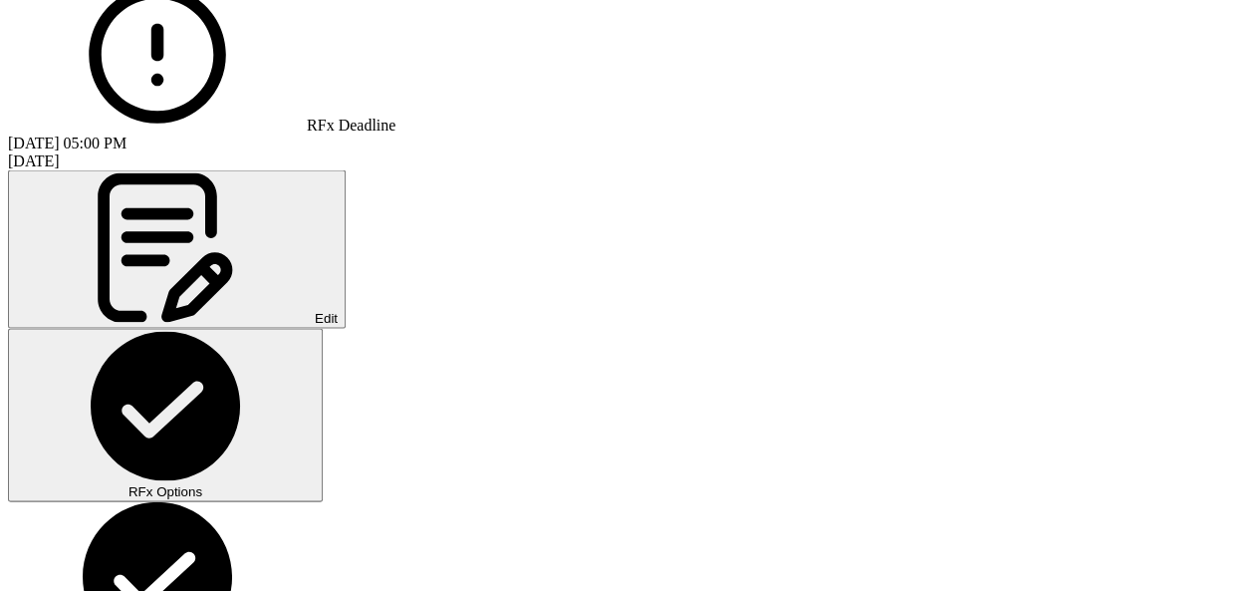
scroll to position [1892, 0]
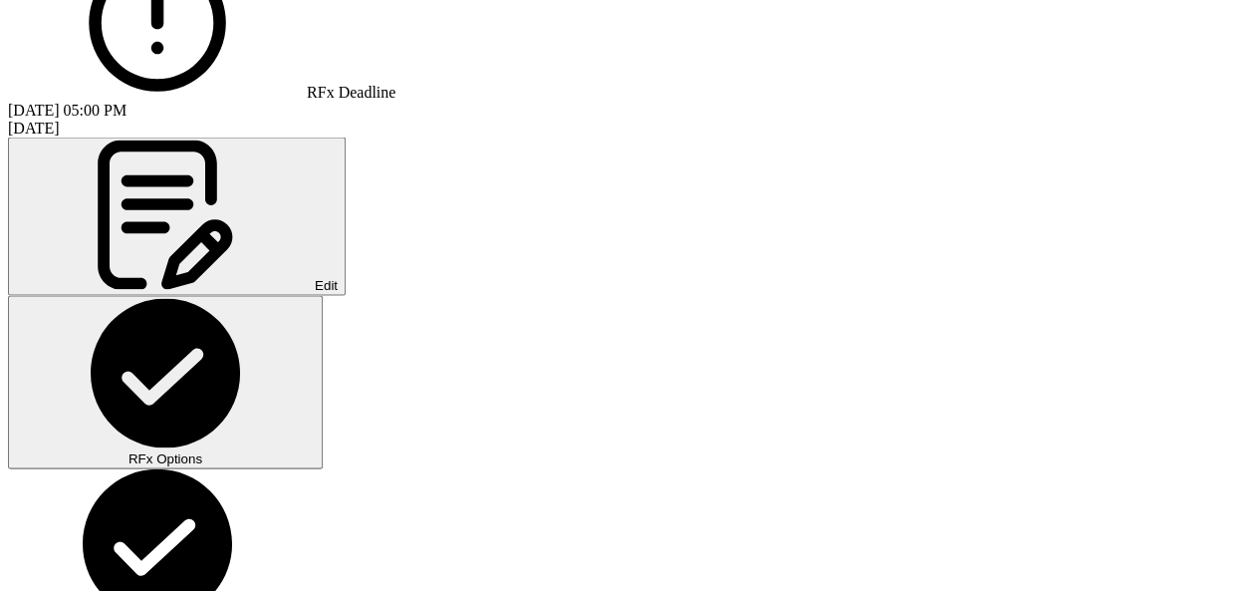
drag, startPoint x: 155, startPoint y: 381, endPoint x: 489, endPoint y: 384, distance: 333.6
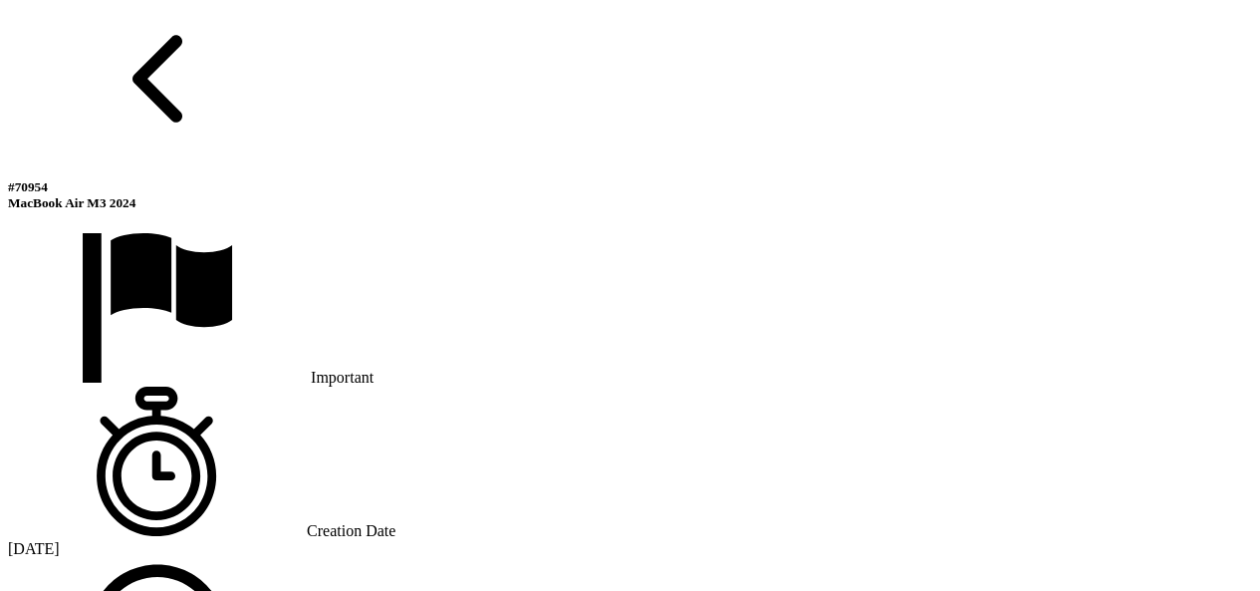
scroll to position [1095, 0]
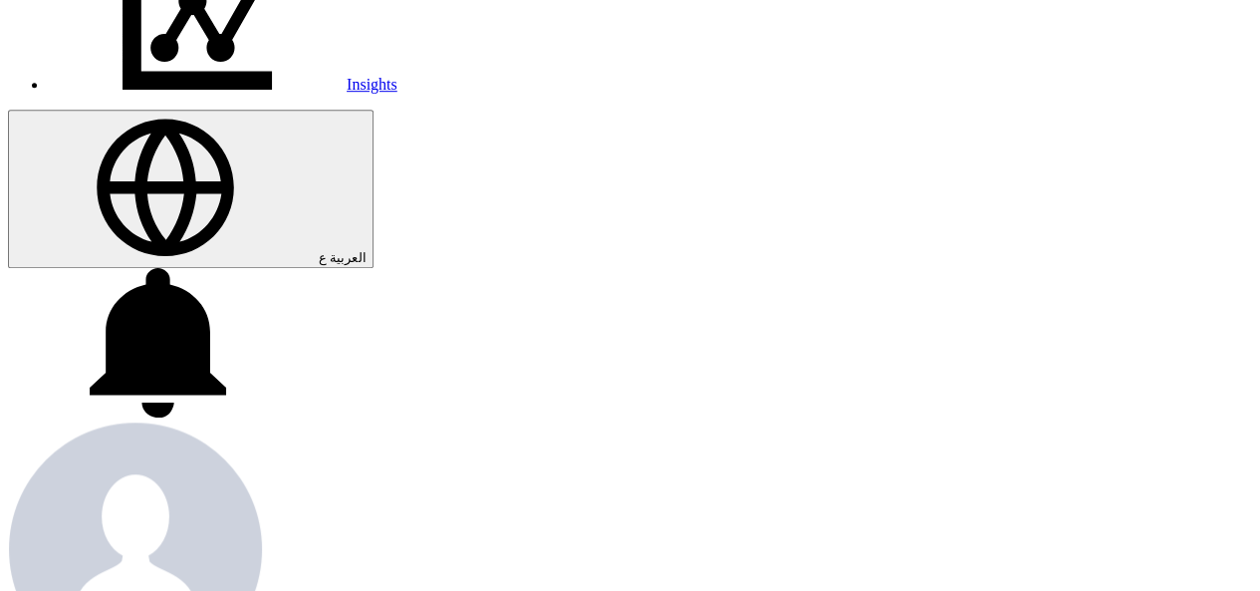
scroll to position [598, 0]
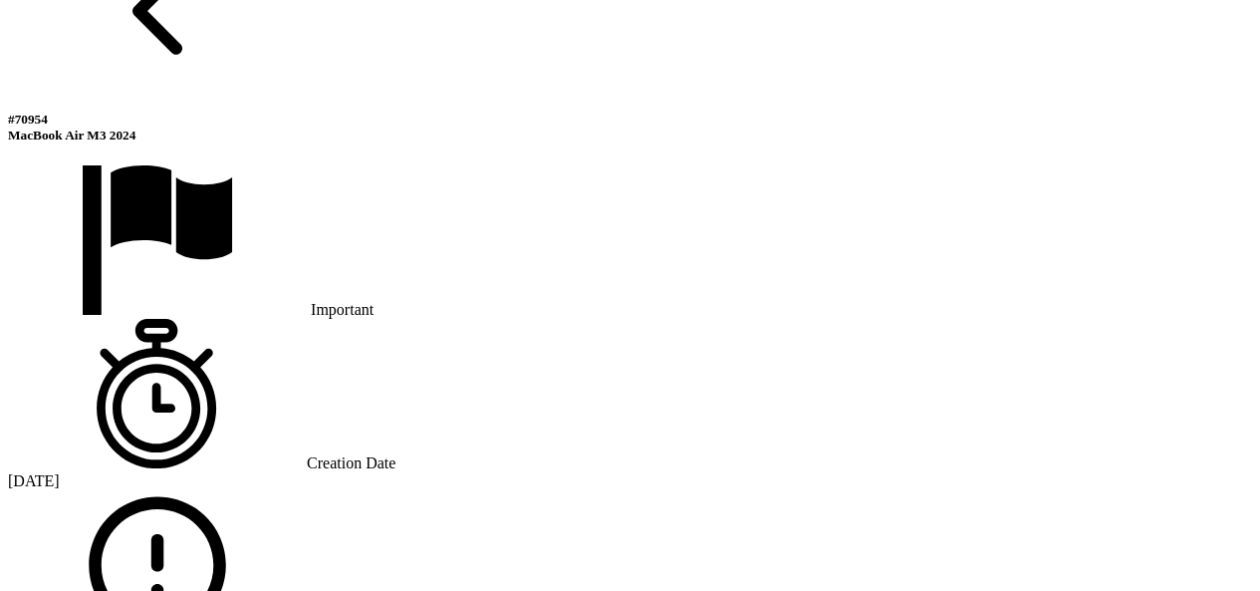
scroll to position [1394, 0]
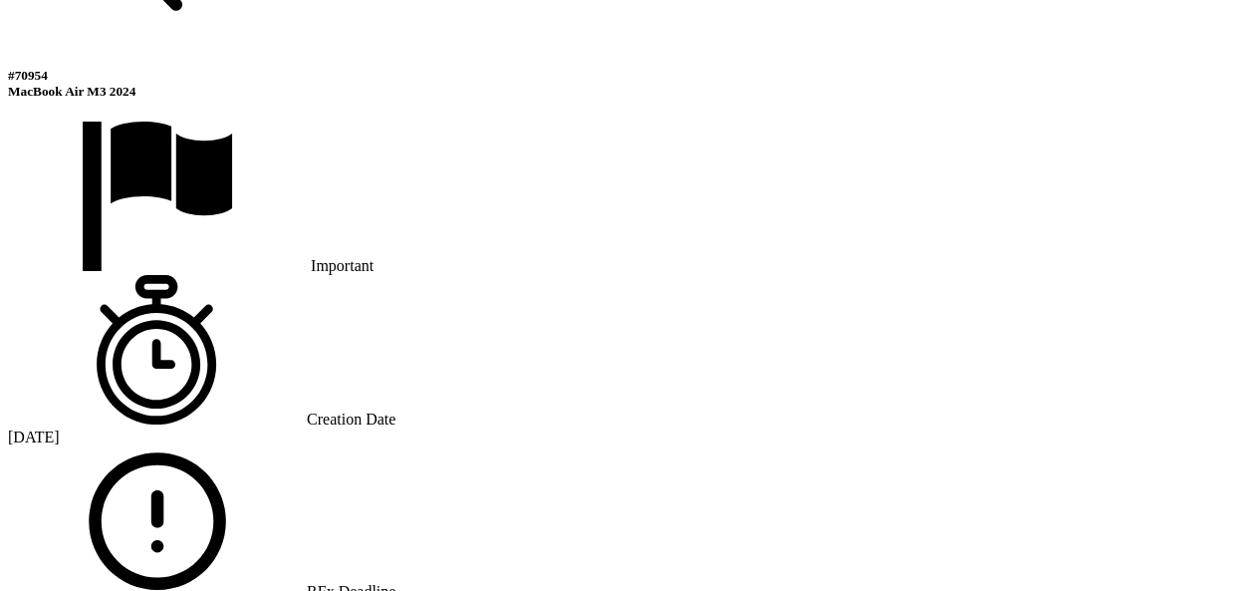
drag, startPoint x: 876, startPoint y: 411, endPoint x: 999, endPoint y: 411, distance: 122.5
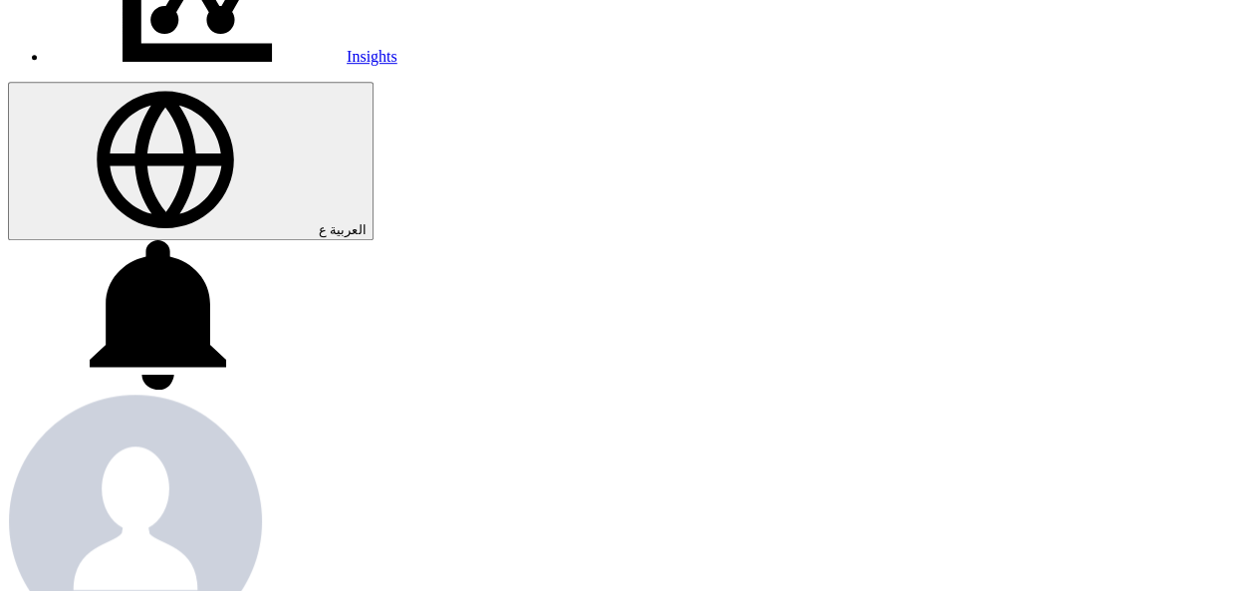
scroll to position [598, 0]
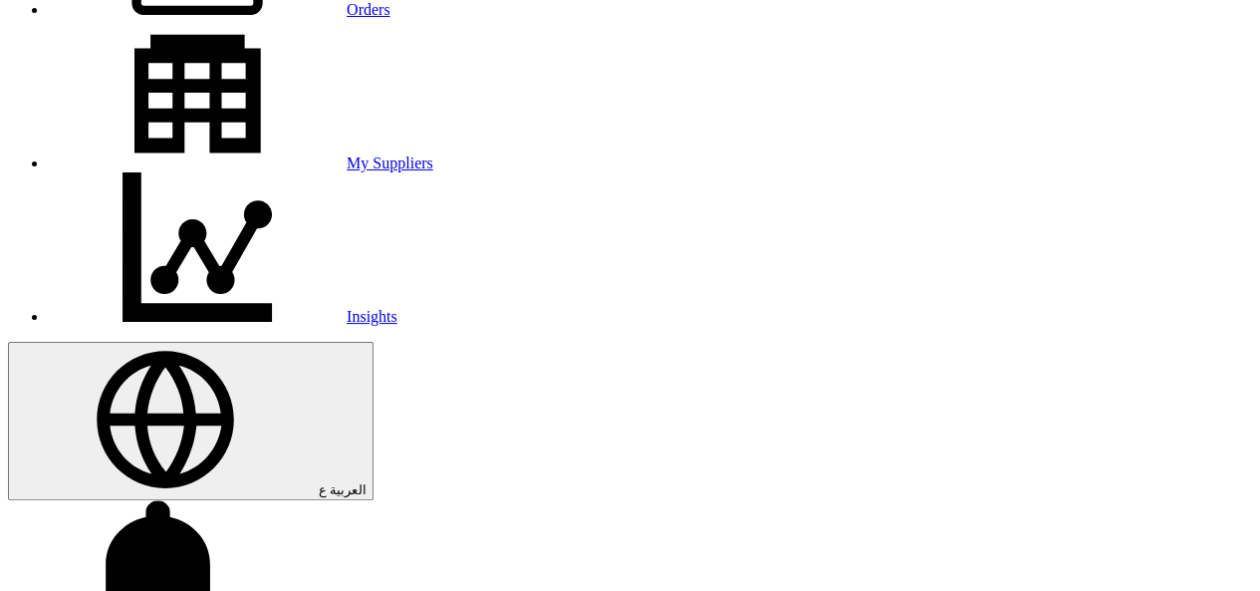
scroll to position [299, 0]
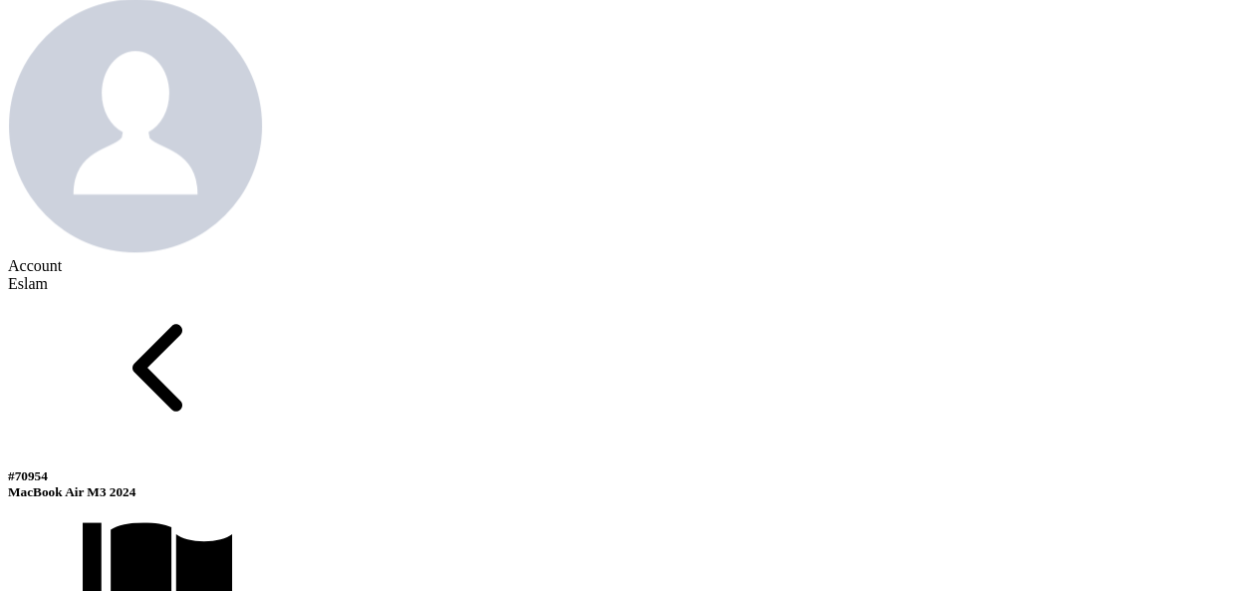
scroll to position [896, 0]
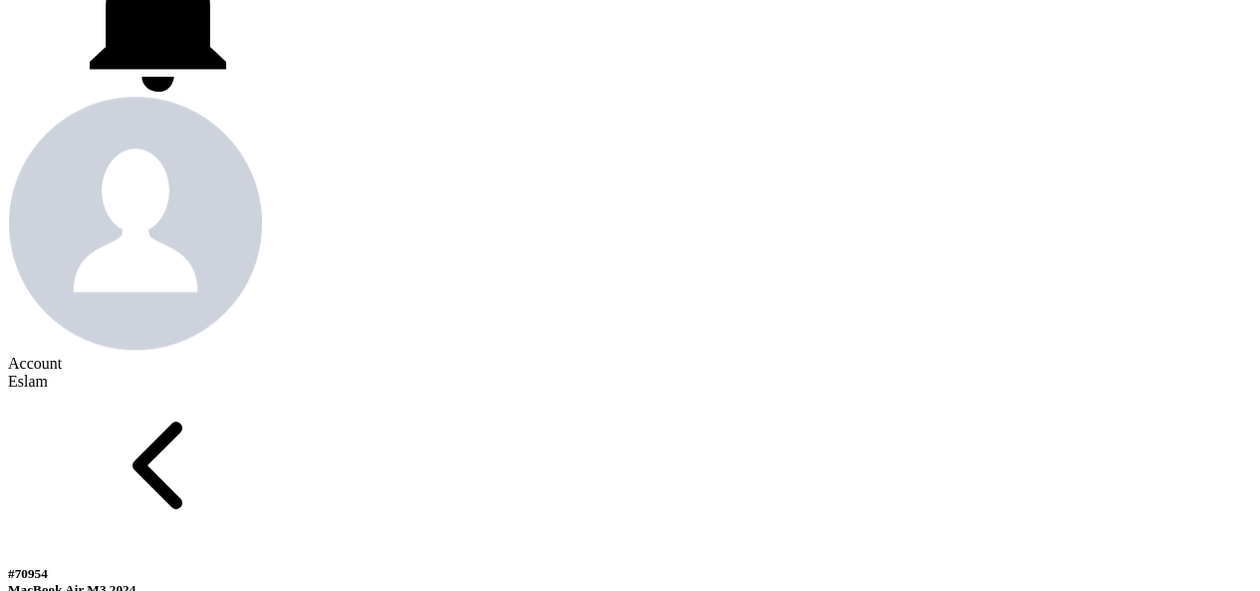
drag, startPoint x: 942, startPoint y: 209, endPoint x: 1003, endPoint y: 209, distance: 60.7
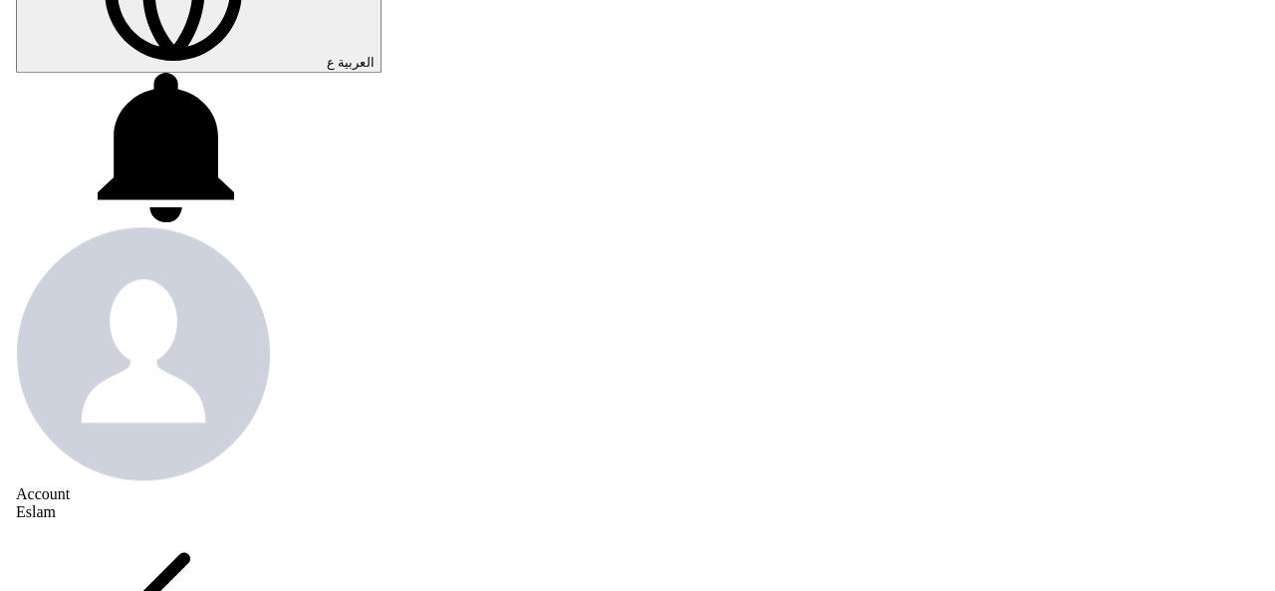
scroll to position [797, 0]
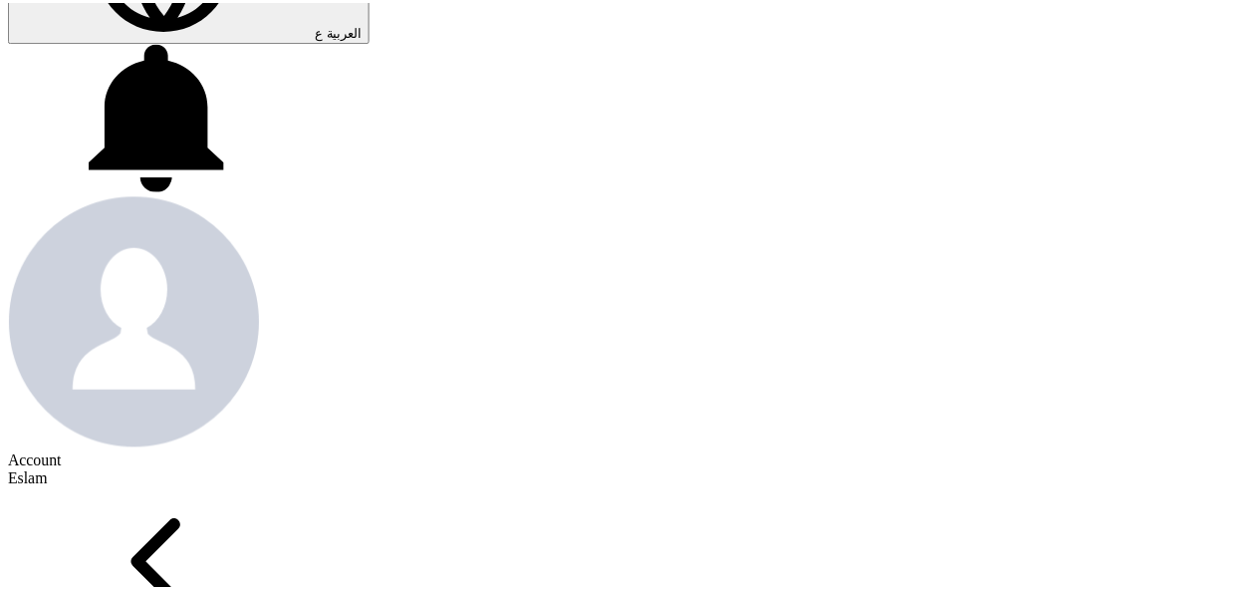
scroll to position [0, 0]
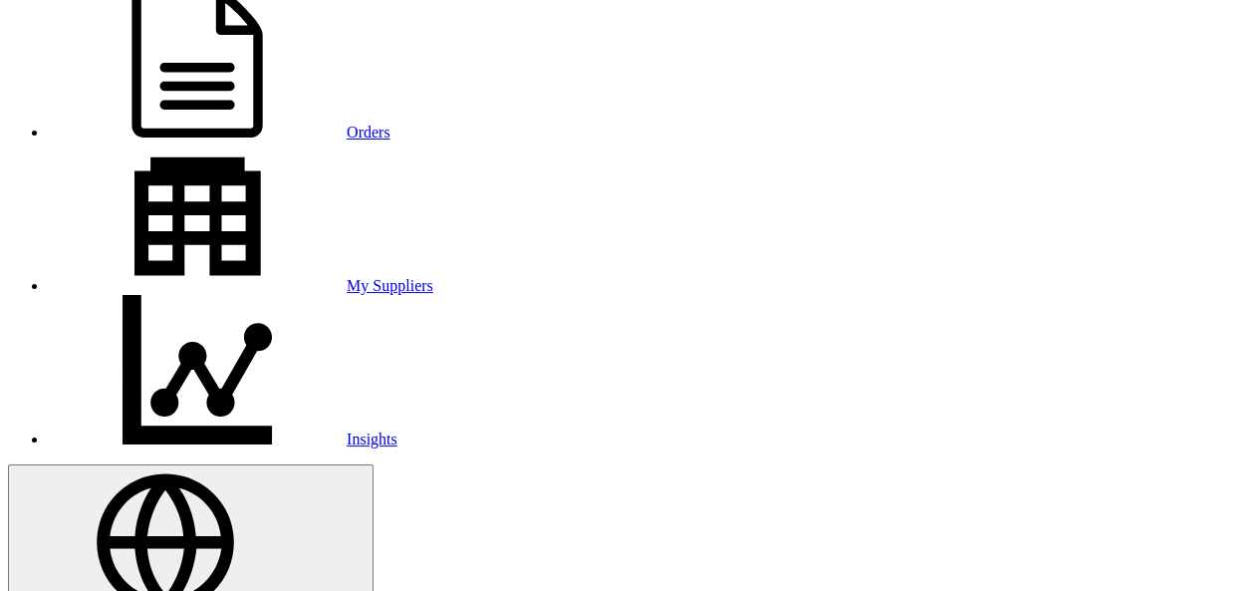
scroll to position [199, 0]
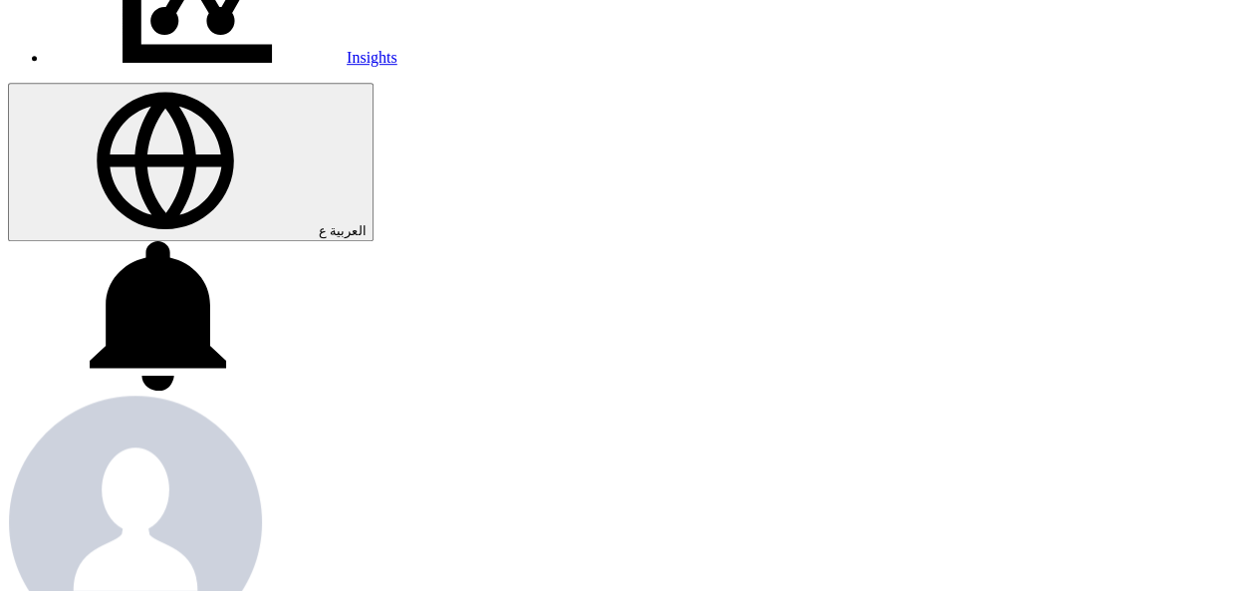
scroll to position [697, 0]
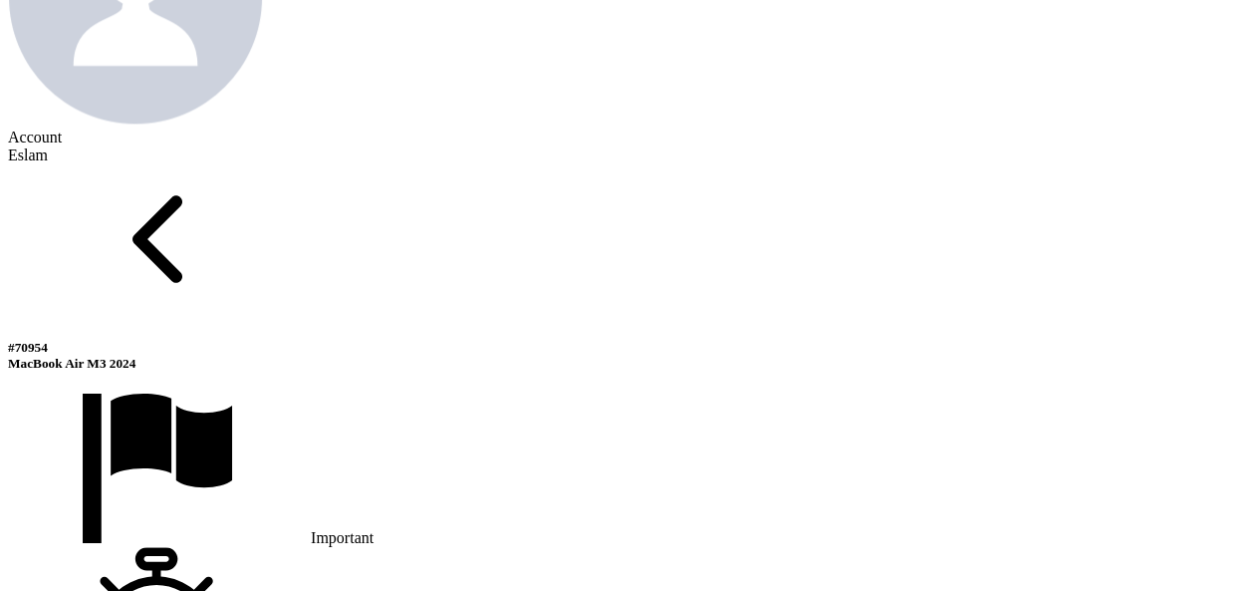
scroll to position [1195, 0]
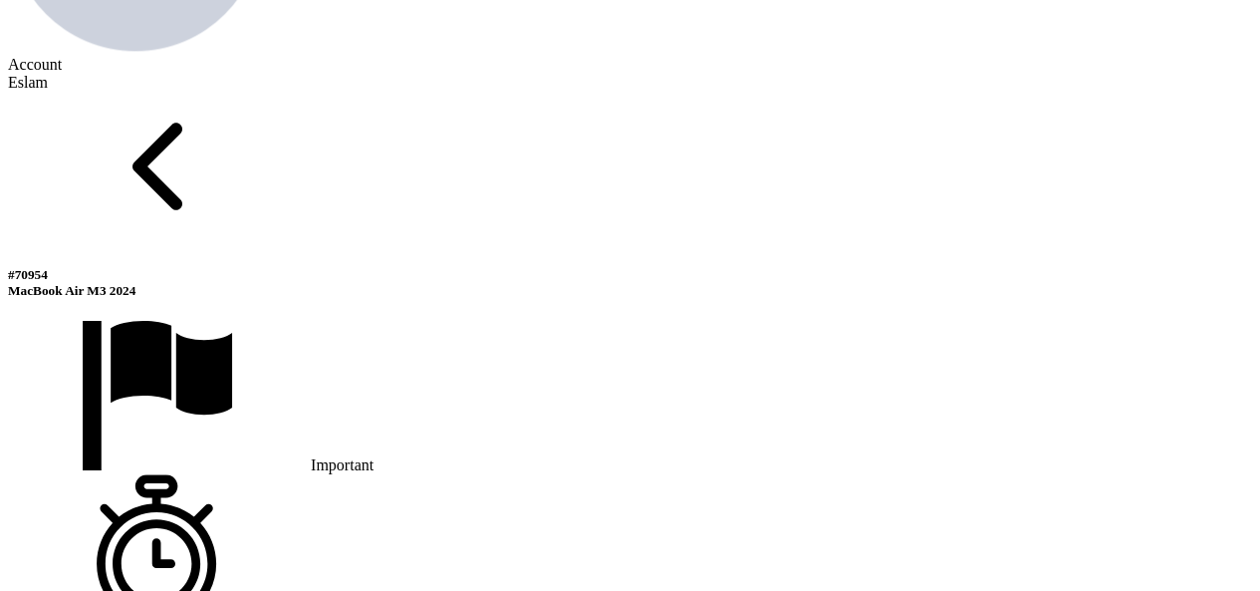
drag, startPoint x: 944, startPoint y: 343, endPoint x: 1018, endPoint y: 350, distance: 74.0
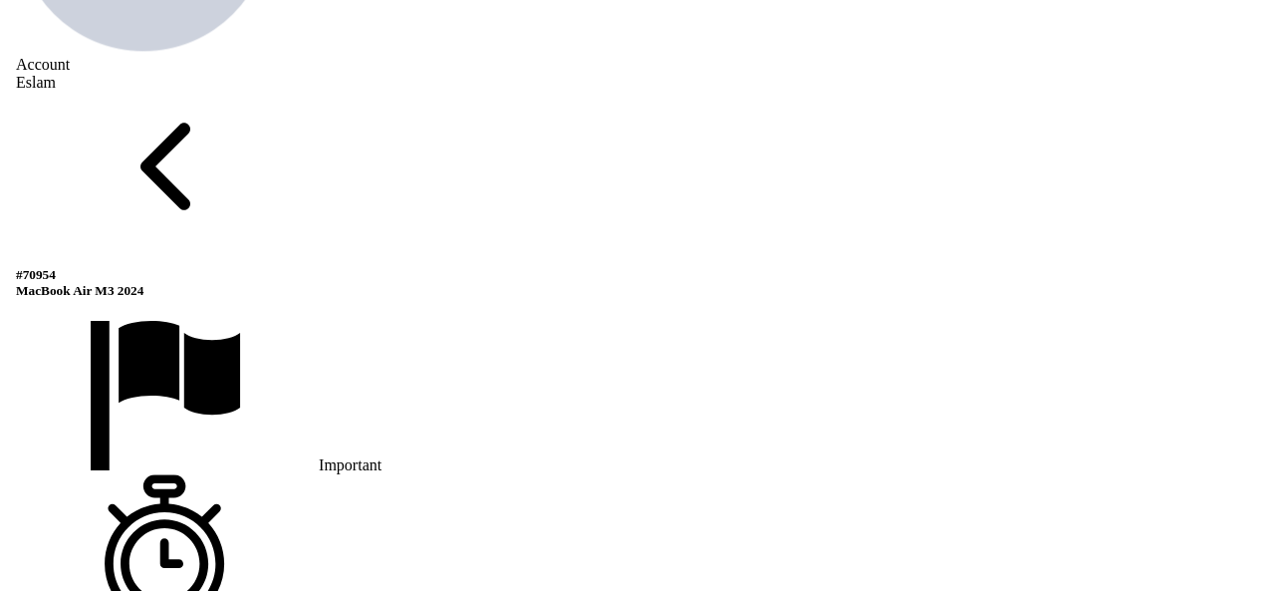
scroll to position [1295, 0]
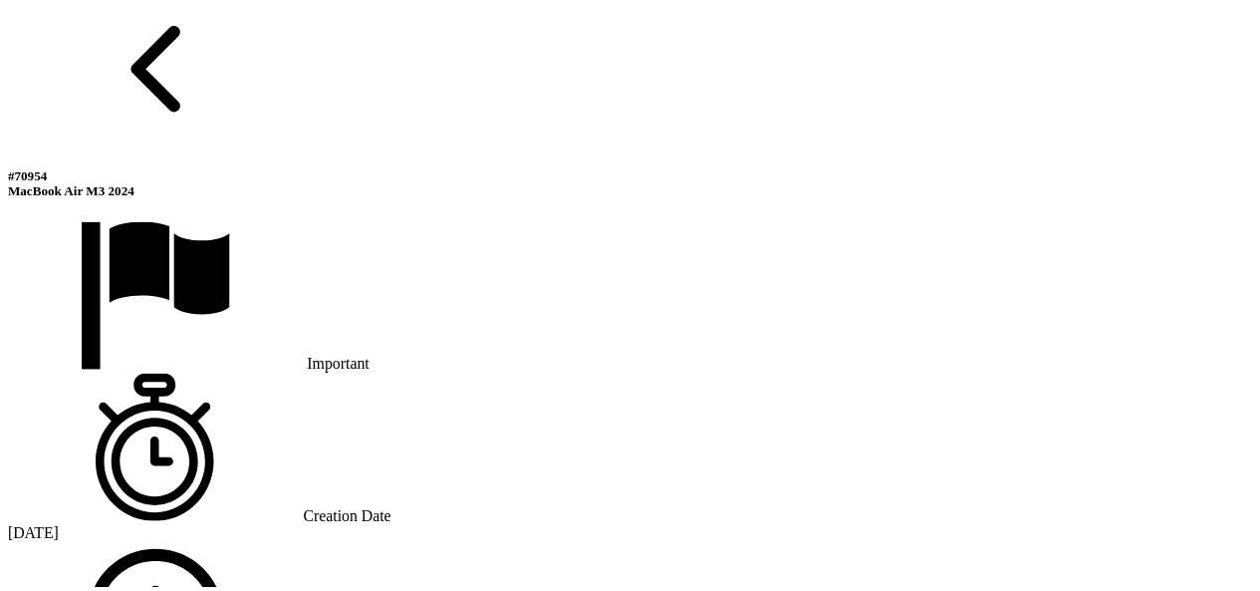
scroll to position [34, 0]
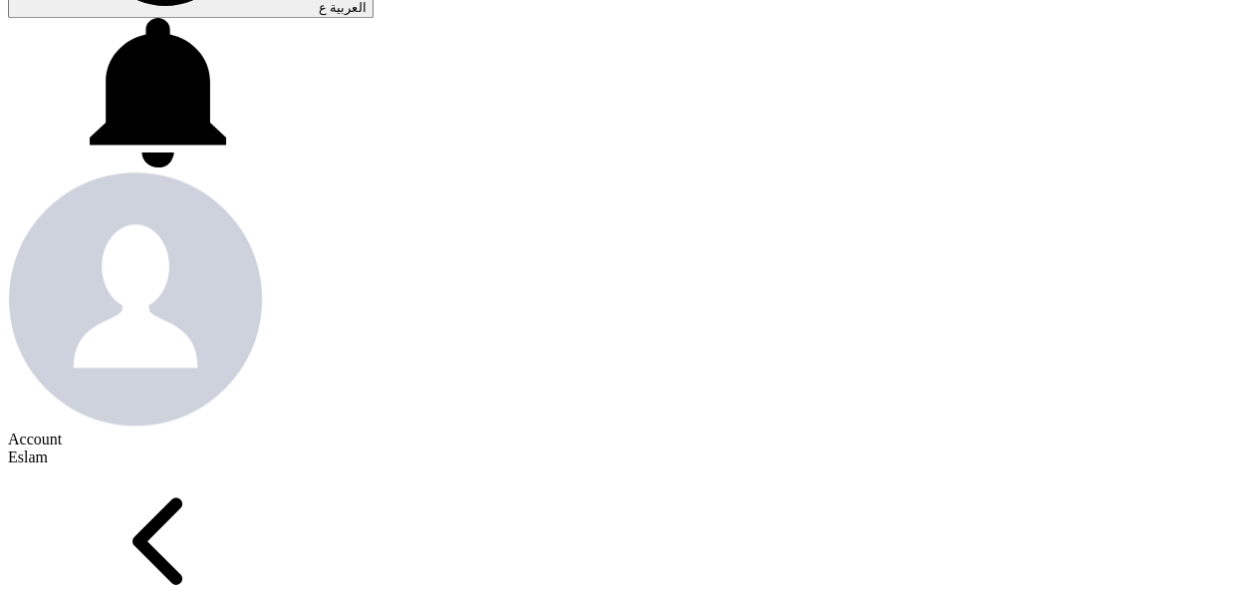
scroll to position [797, 0]
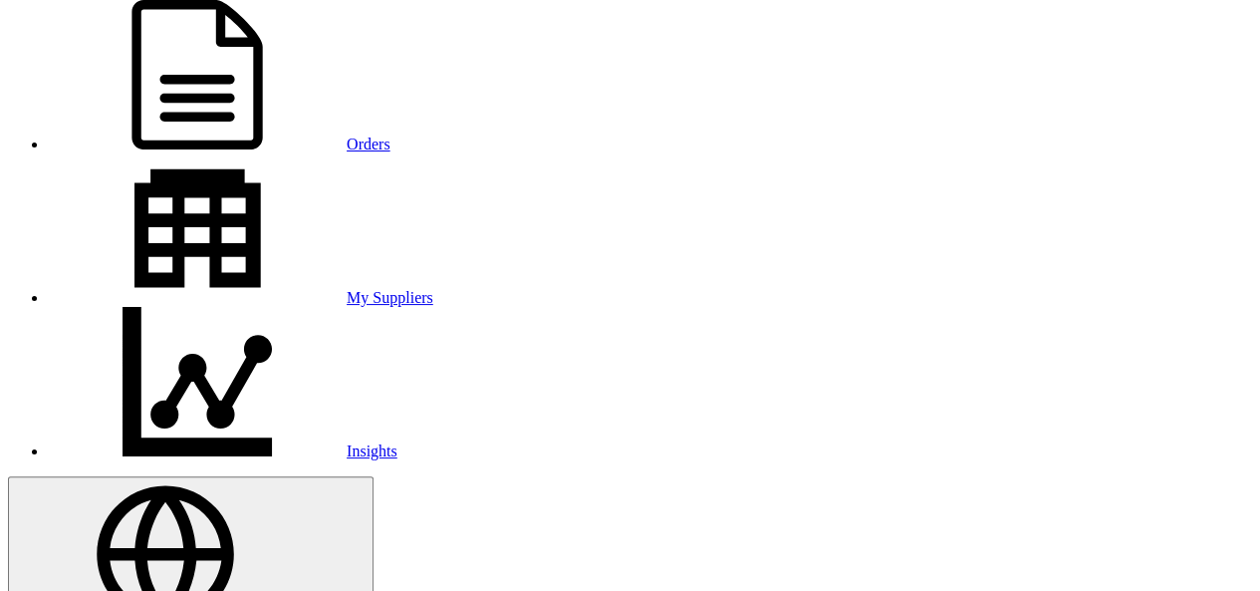
scroll to position [199, 0]
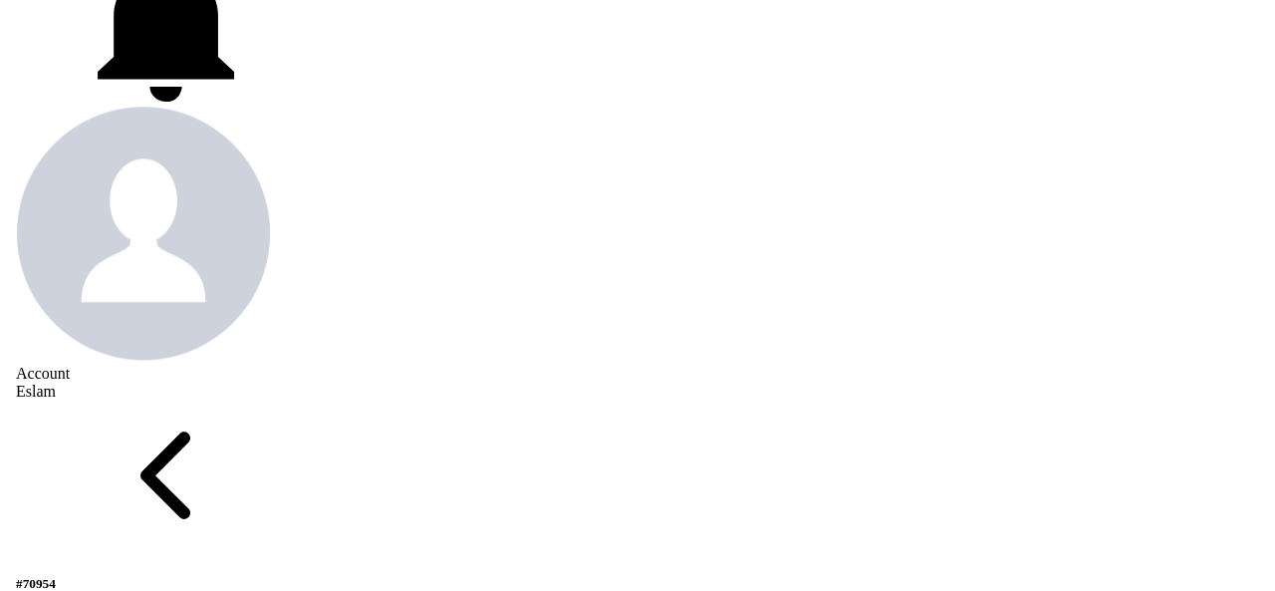
scroll to position [797, 0]
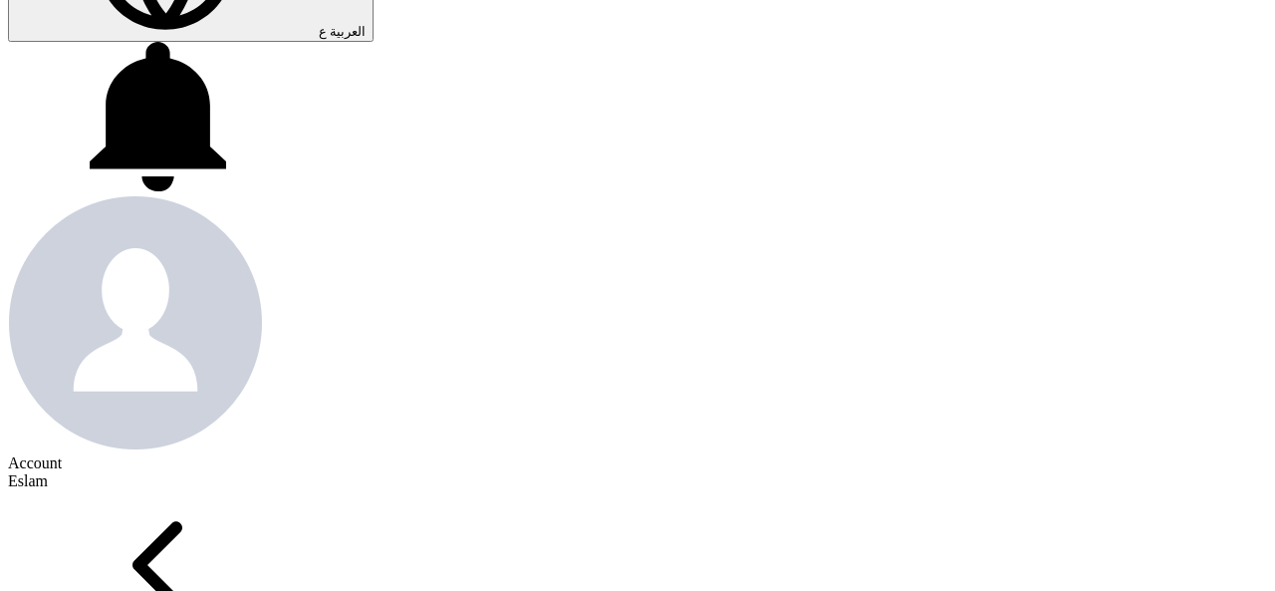
scroll to position [193, 0]
drag, startPoint x: 884, startPoint y: 438, endPoint x: 962, endPoint y: 440, distance: 77.7
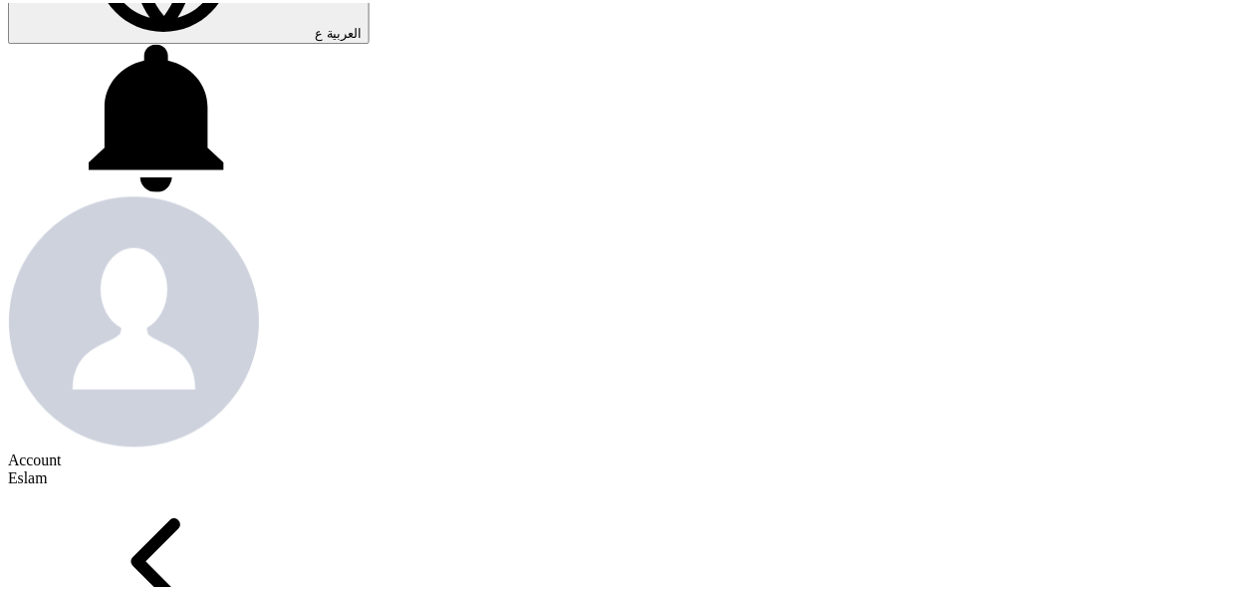
scroll to position [0, 0]
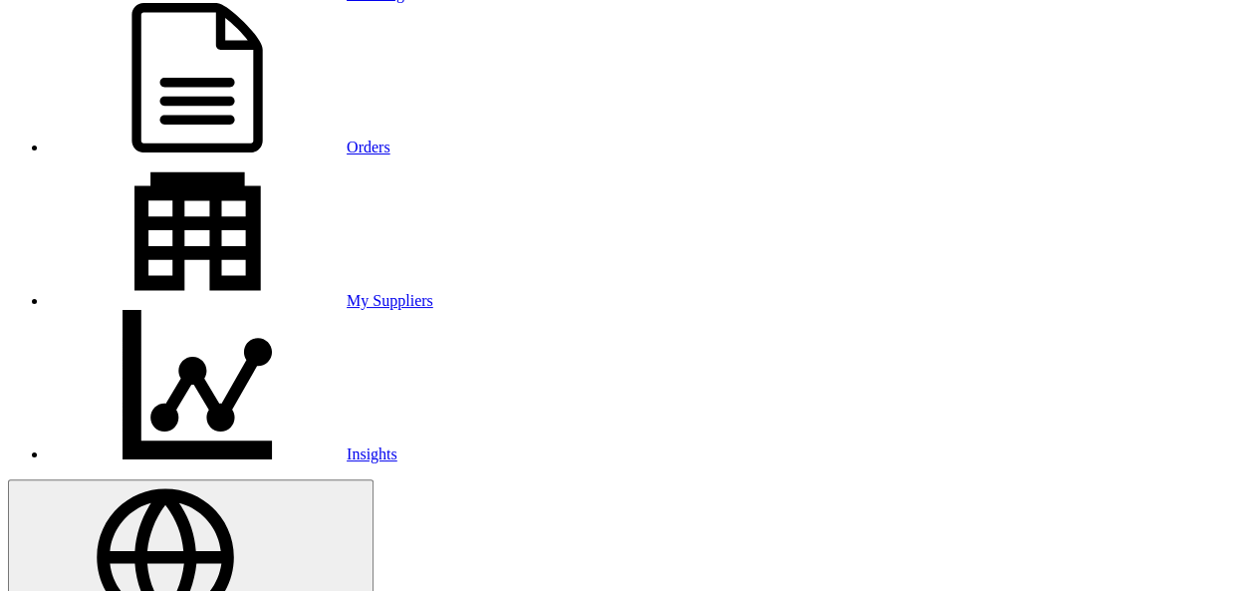
scroll to position [199, 0]
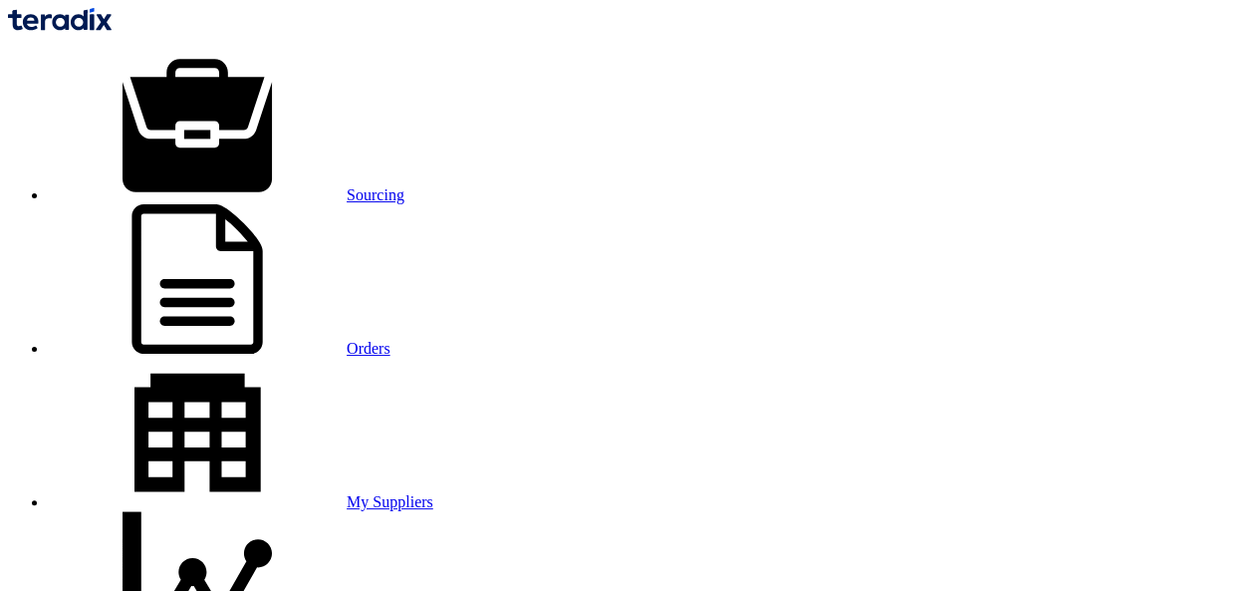
click at [390, 340] on link "Orders" at bounding box center [219, 348] width 343 height 17
click at [333, 340] on link "Orders" at bounding box center [219, 348] width 343 height 17
click at [301, 186] on link "Sourcing" at bounding box center [226, 194] width 357 height 17
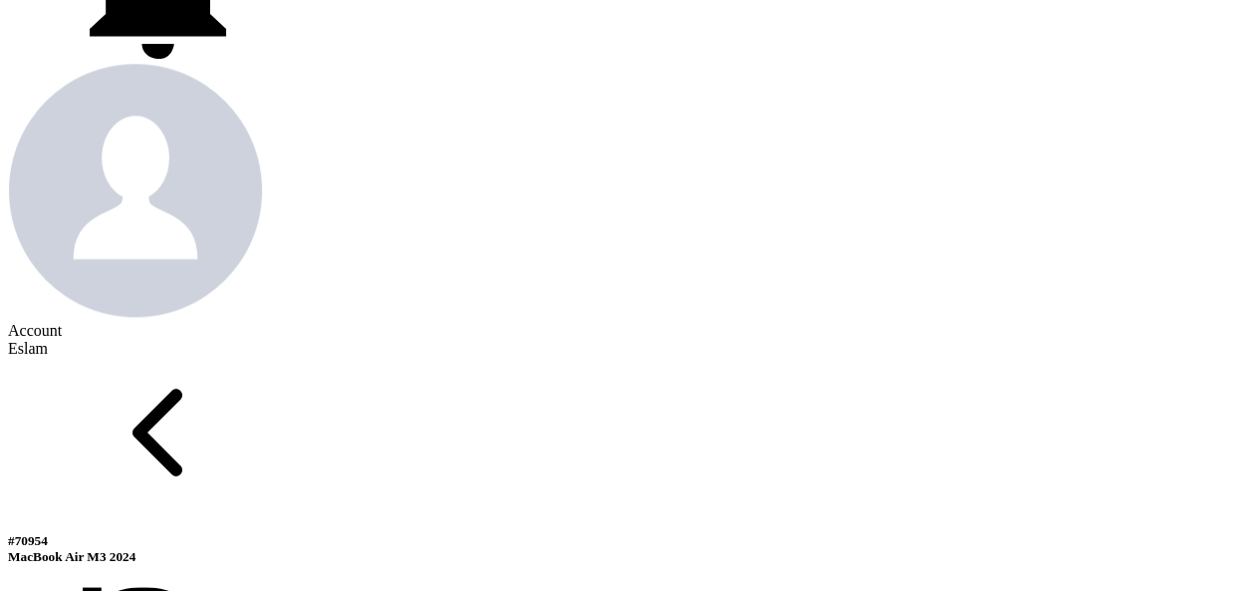
scroll to position [909, 0]
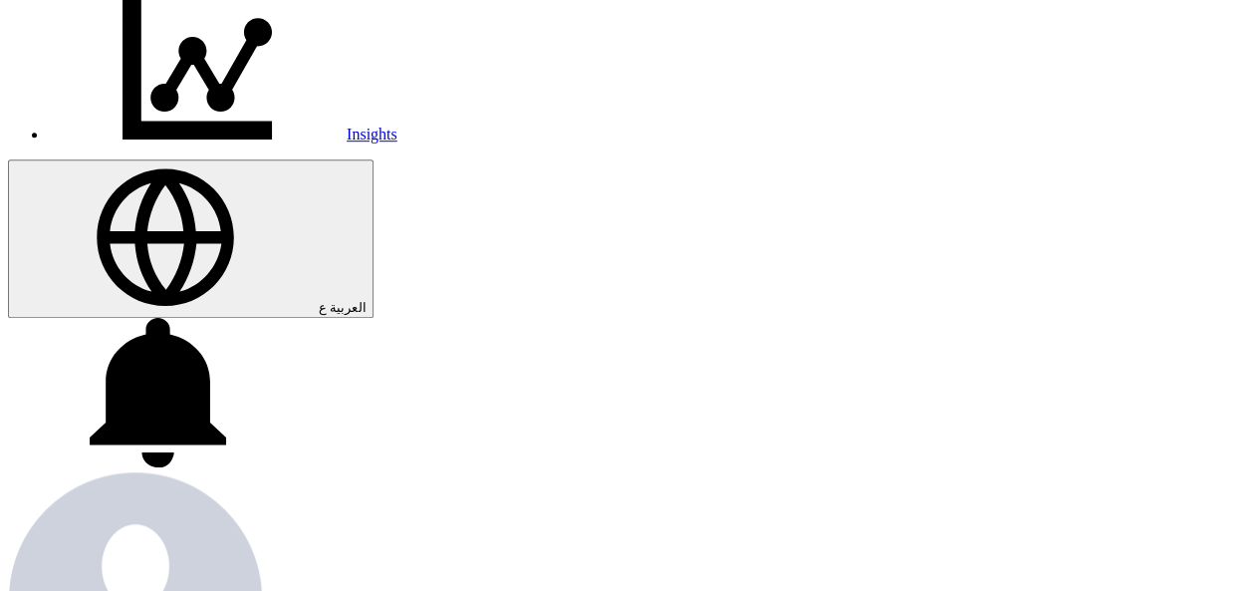
scroll to position [519, 0]
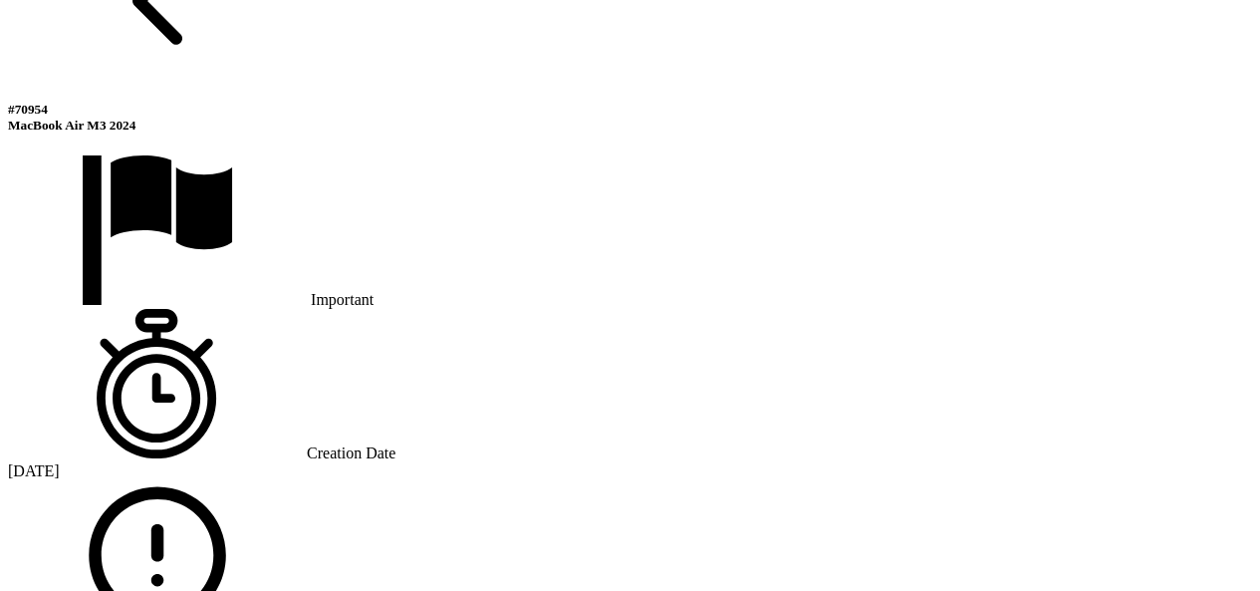
scroll to position [1415, 0]
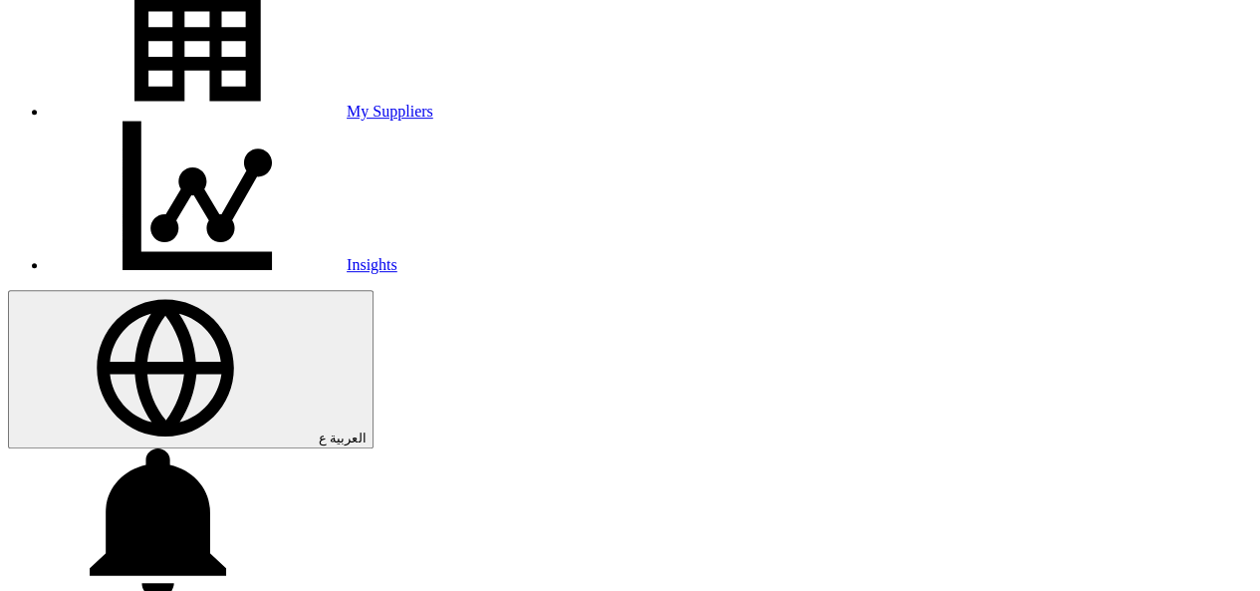
scroll to position [398, 0]
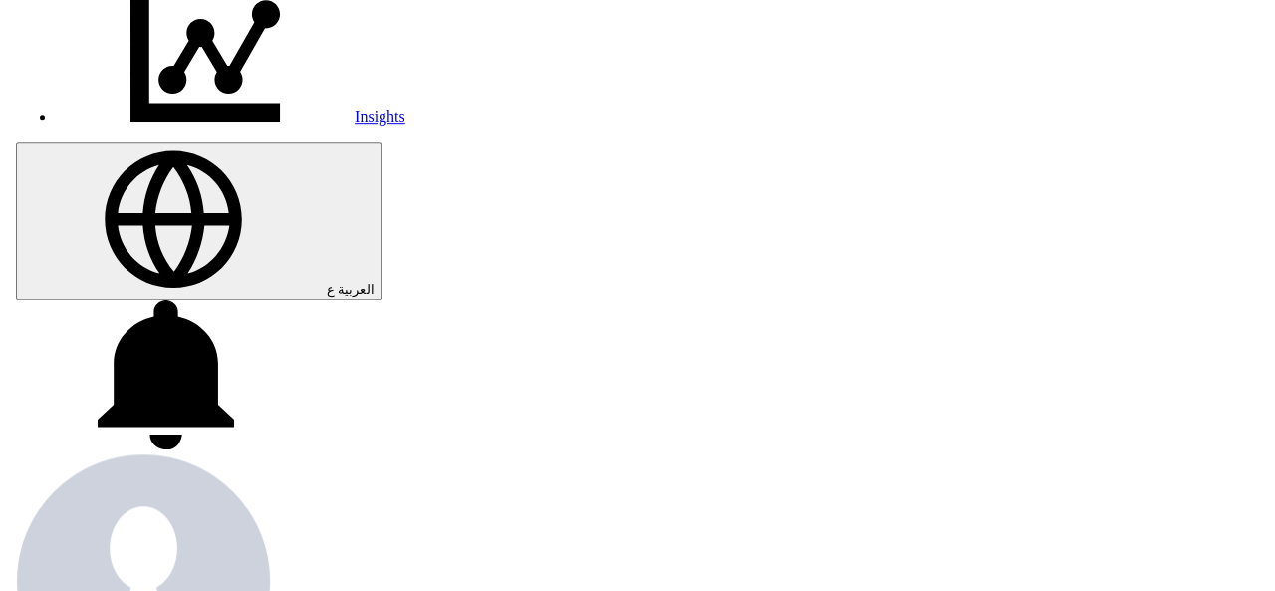
scroll to position [498, 0]
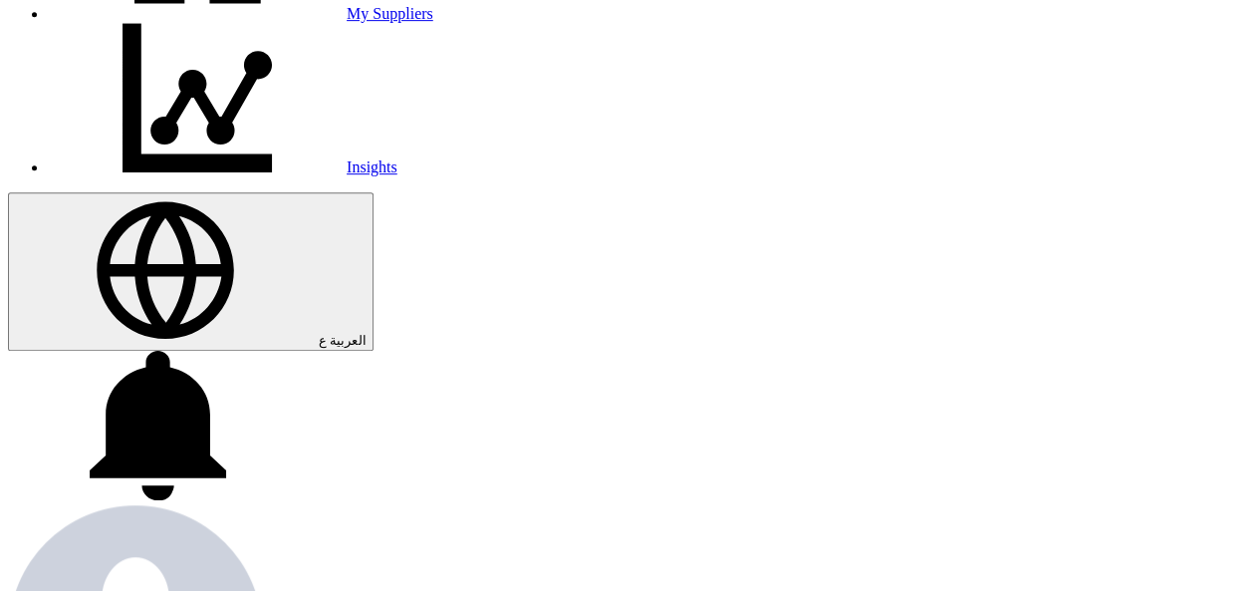
scroll to position [598, 0]
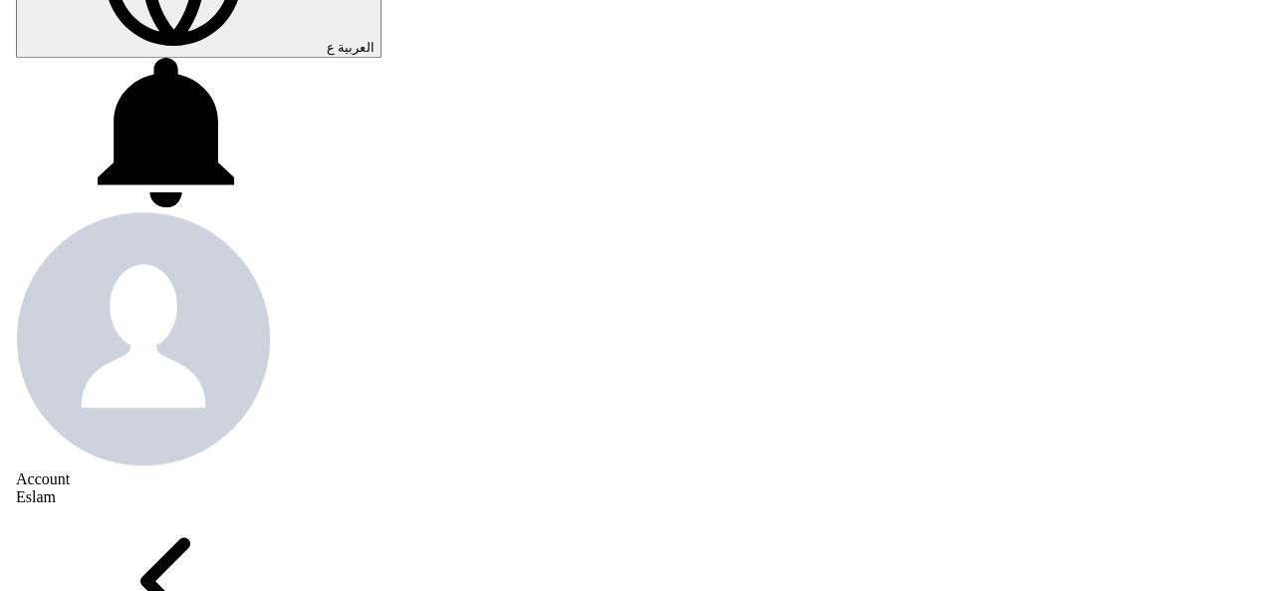
scroll to position [797, 0]
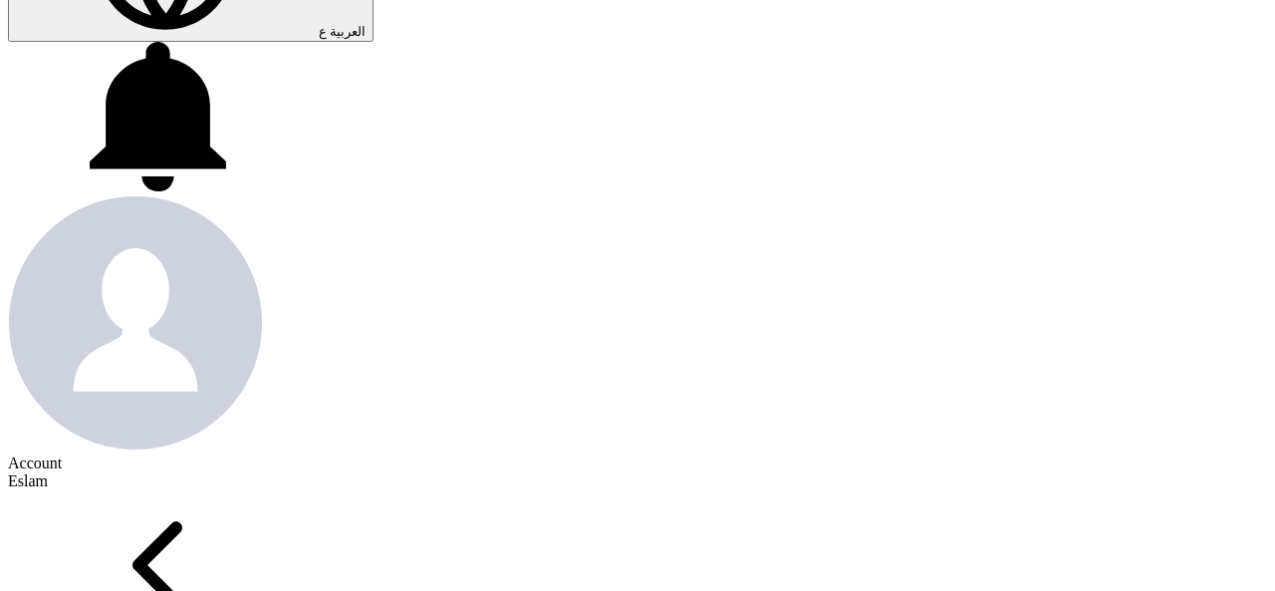
scroll to position [386, 0]
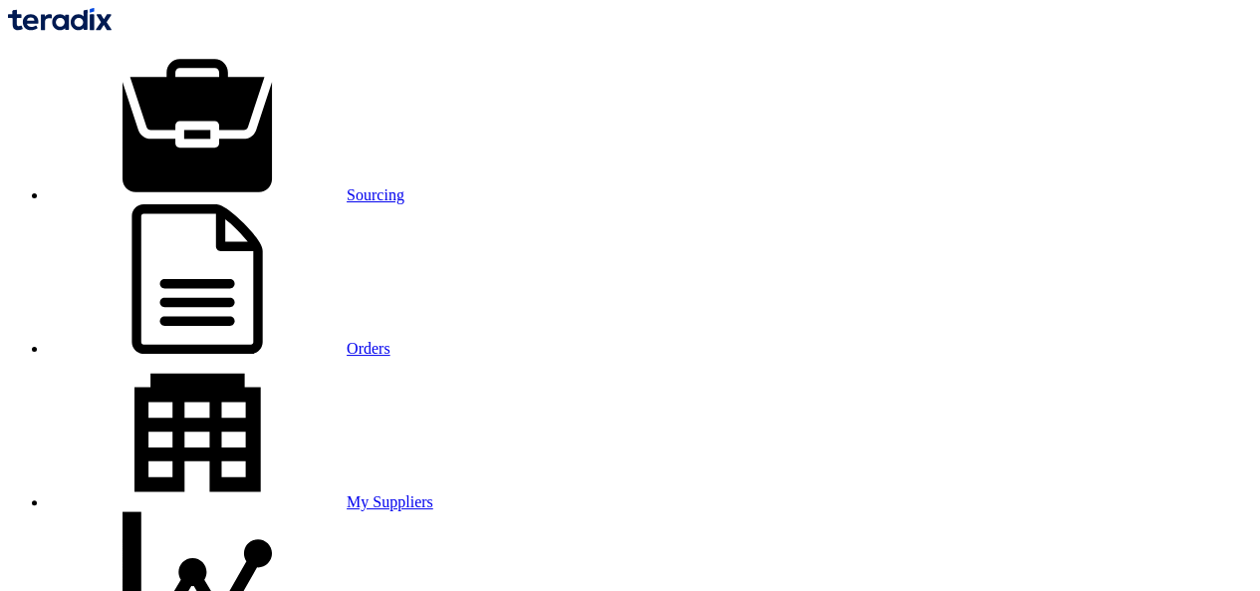
click at [226, 186] on link "Sourcing" at bounding box center [226, 194] width 357 height 17
click at [251, 186] on link "Sourcing" at bounding box center [226, 194] width 357 height 17
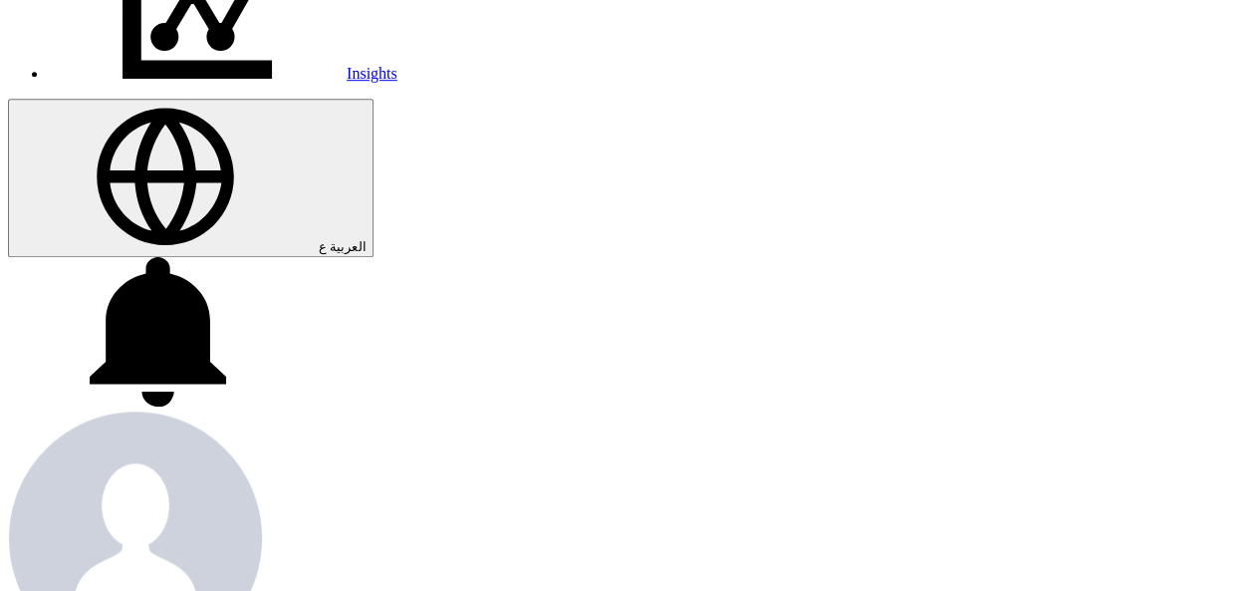
scroll to position [398, 0]
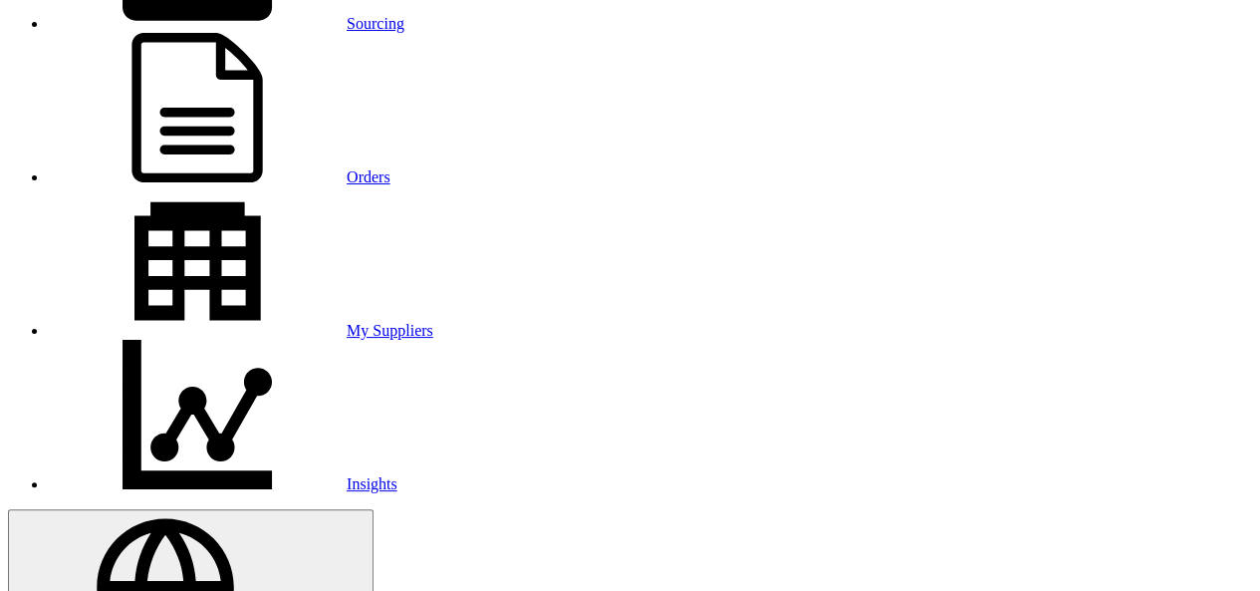
scroll to position [100, 0]
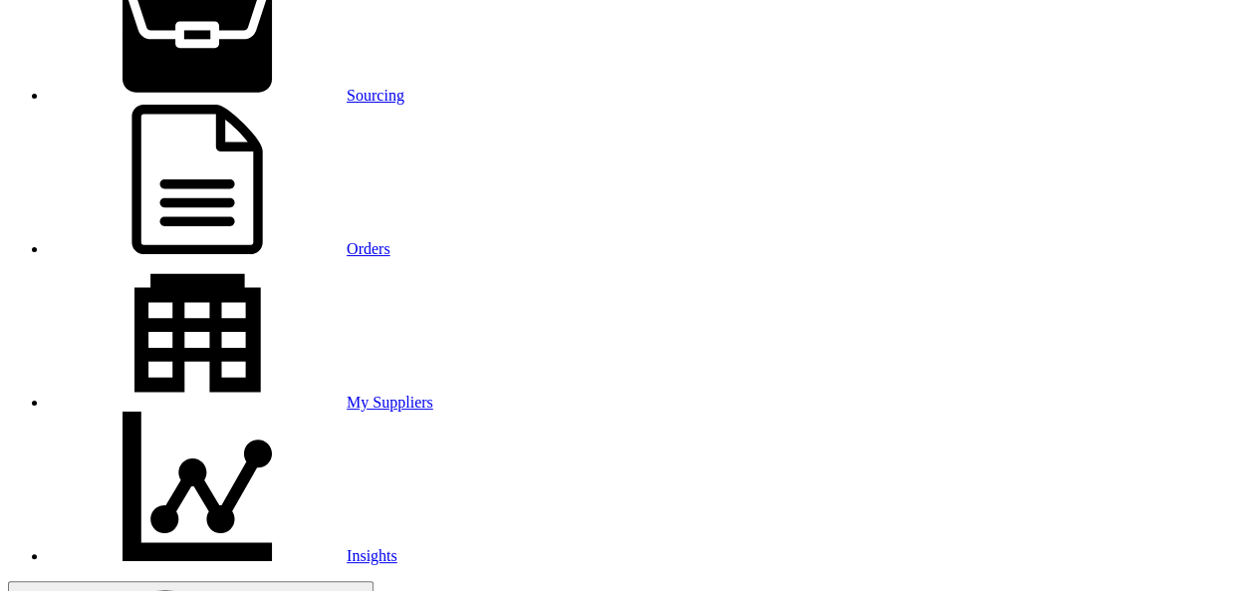
click at [273, 87] on link "Sourcing" at bounding box center [226, 95] width 357 height 17
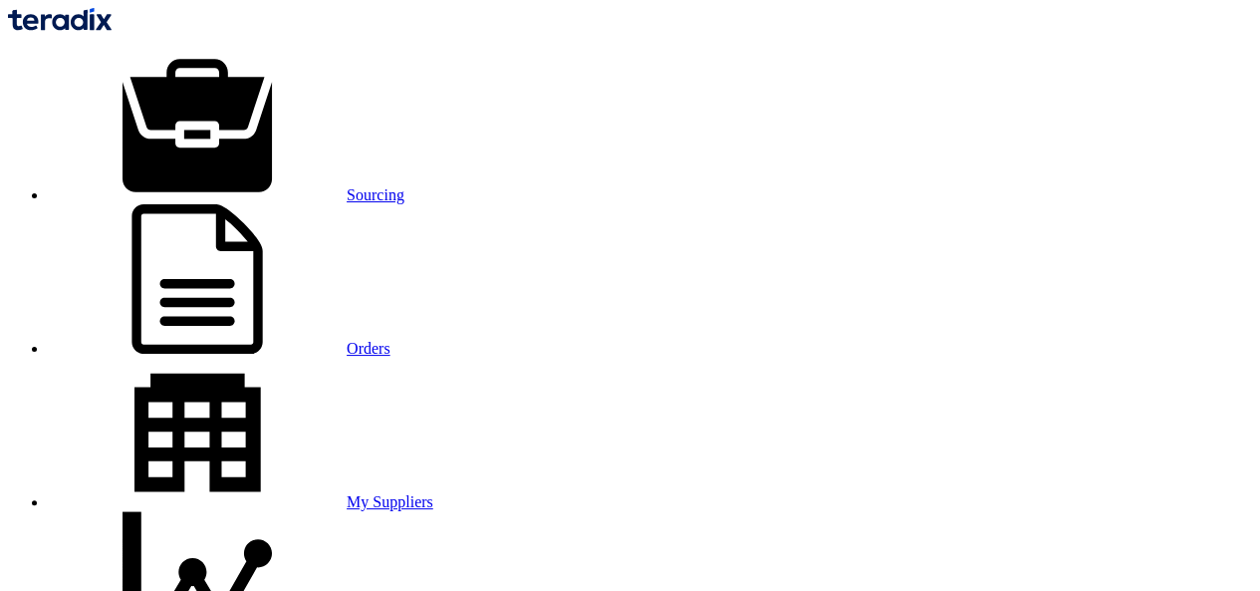
click at [371, 340] on link "Orders" at bounding box center [219, 348] width 343 height 17
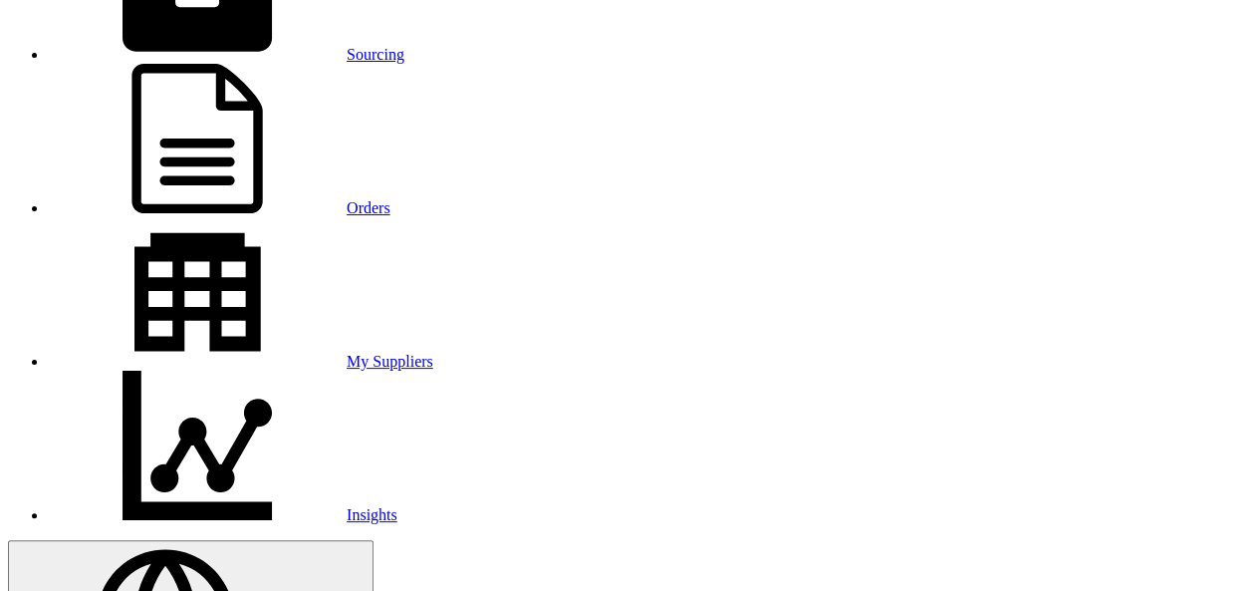
scroll to position [100, 0]
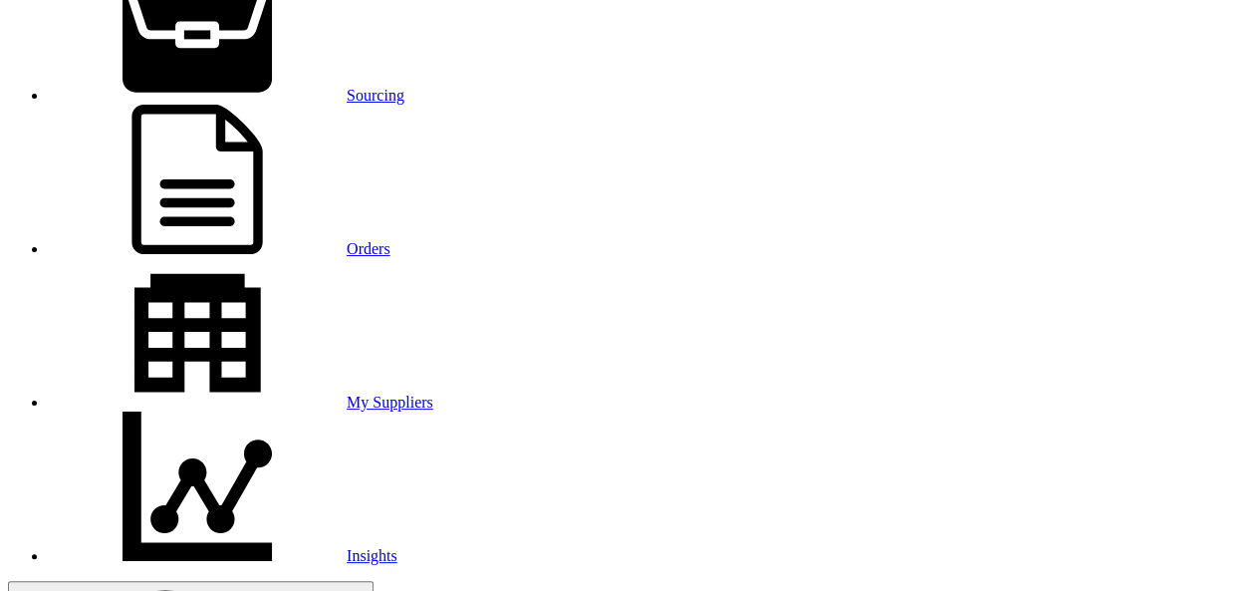
click at [366, 240] on link "Orders" at bounding box center [219, 248] width 343 height 17
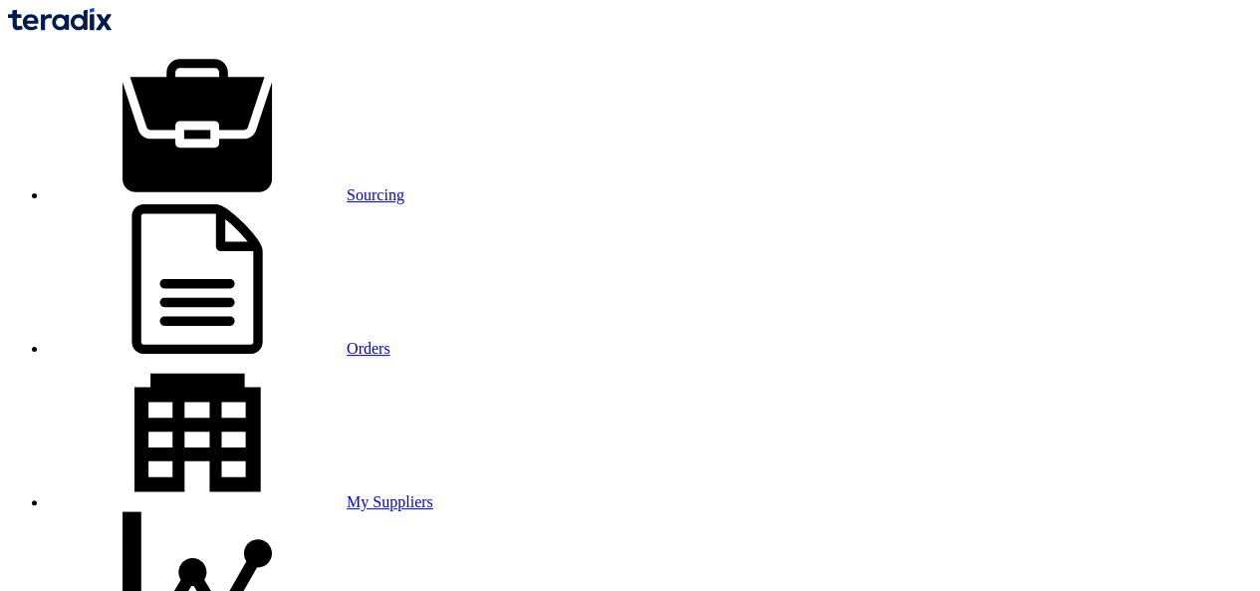
click at [273, 186] on link "Sourcing" at bounding box center [226, 194] width 357 height 17
click at [390, 340] on link "Orders" at bounding box center [219, 348] width 343 height 17
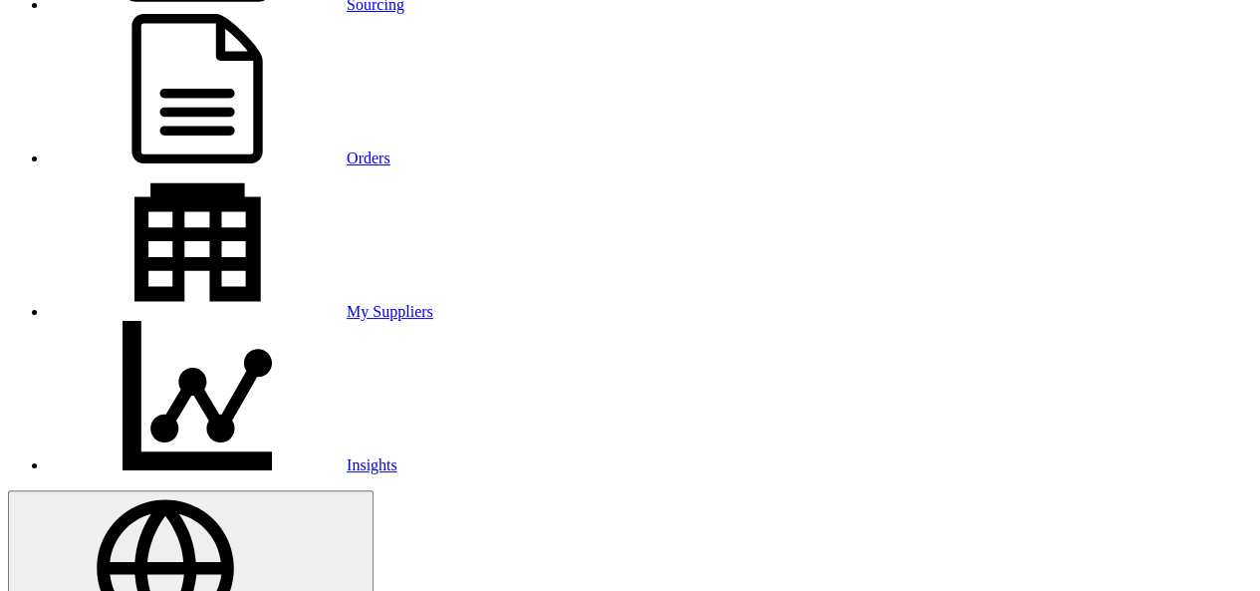
scroll to position [199, 0]
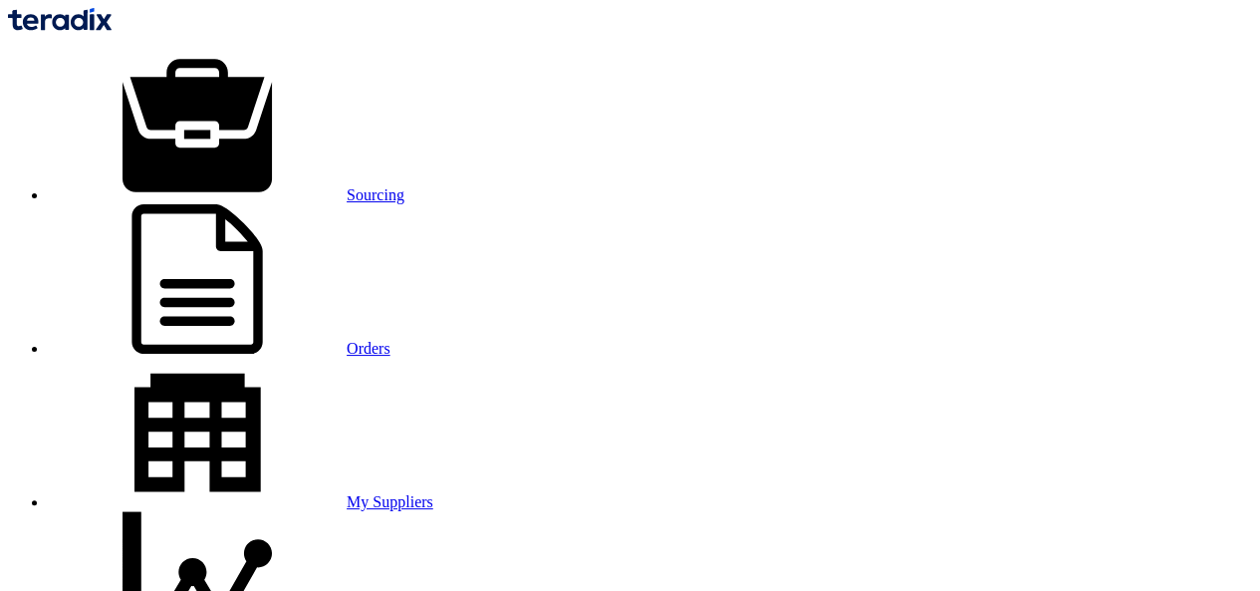
click at [262, 204] on use at bounding box center [196, 278] width 130 height 149
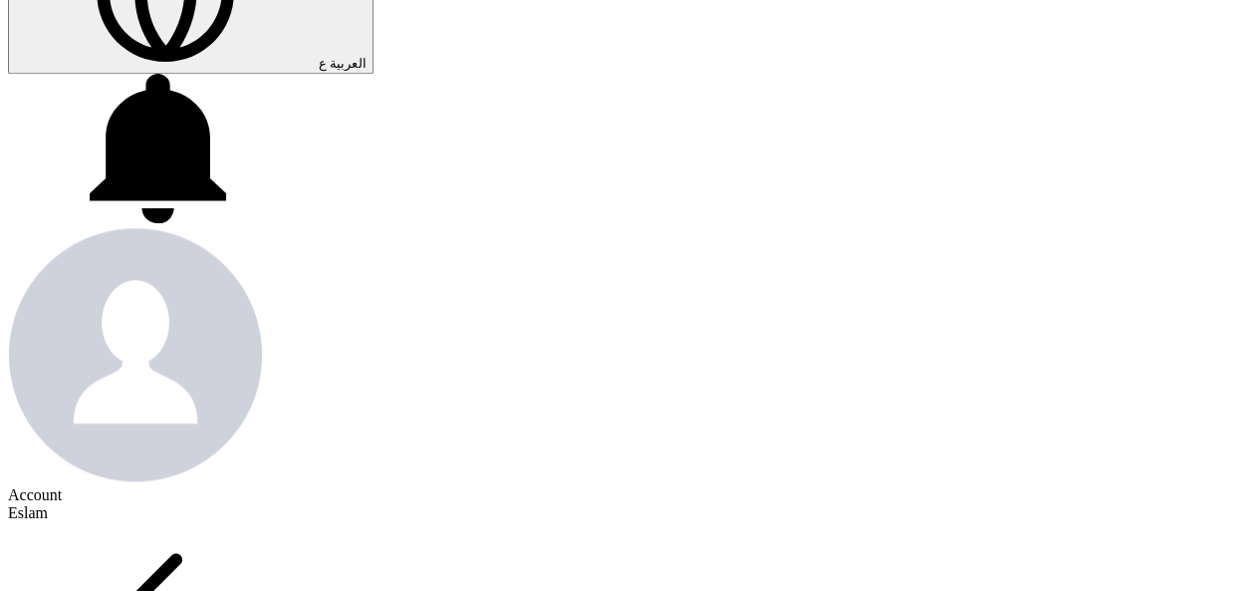
scroll to position [797, 0]
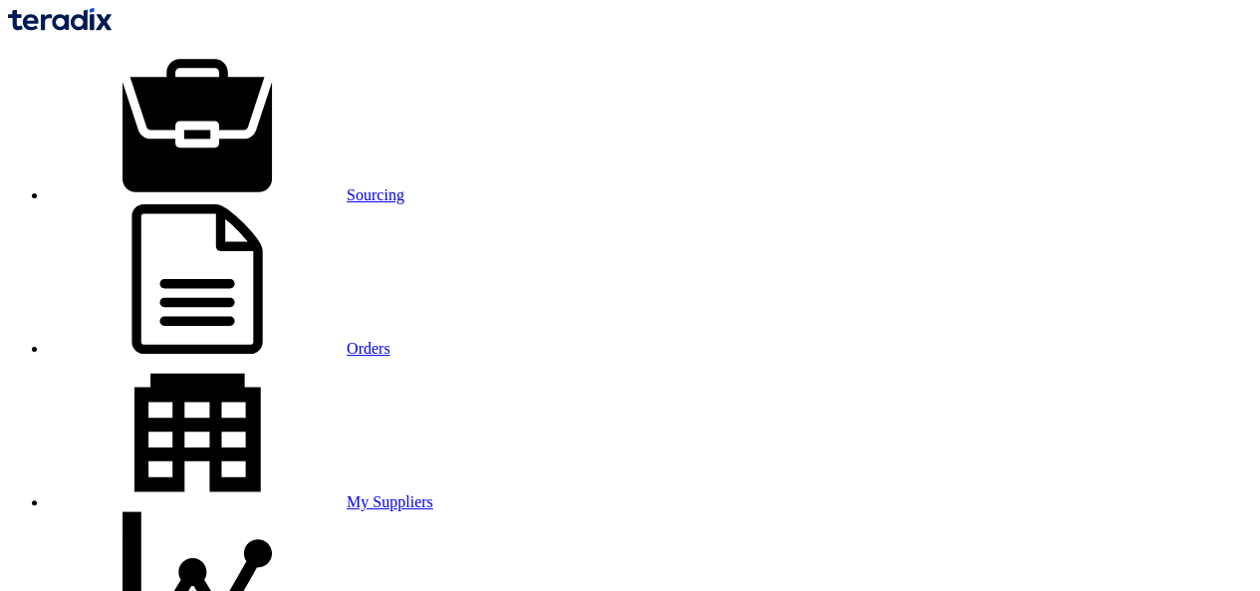
click at [390, 340] on link "Orders" at bounding box center [219, 348] width 343 height 17
